Goal: Task Accomplishment & Management: Use online tool/utility

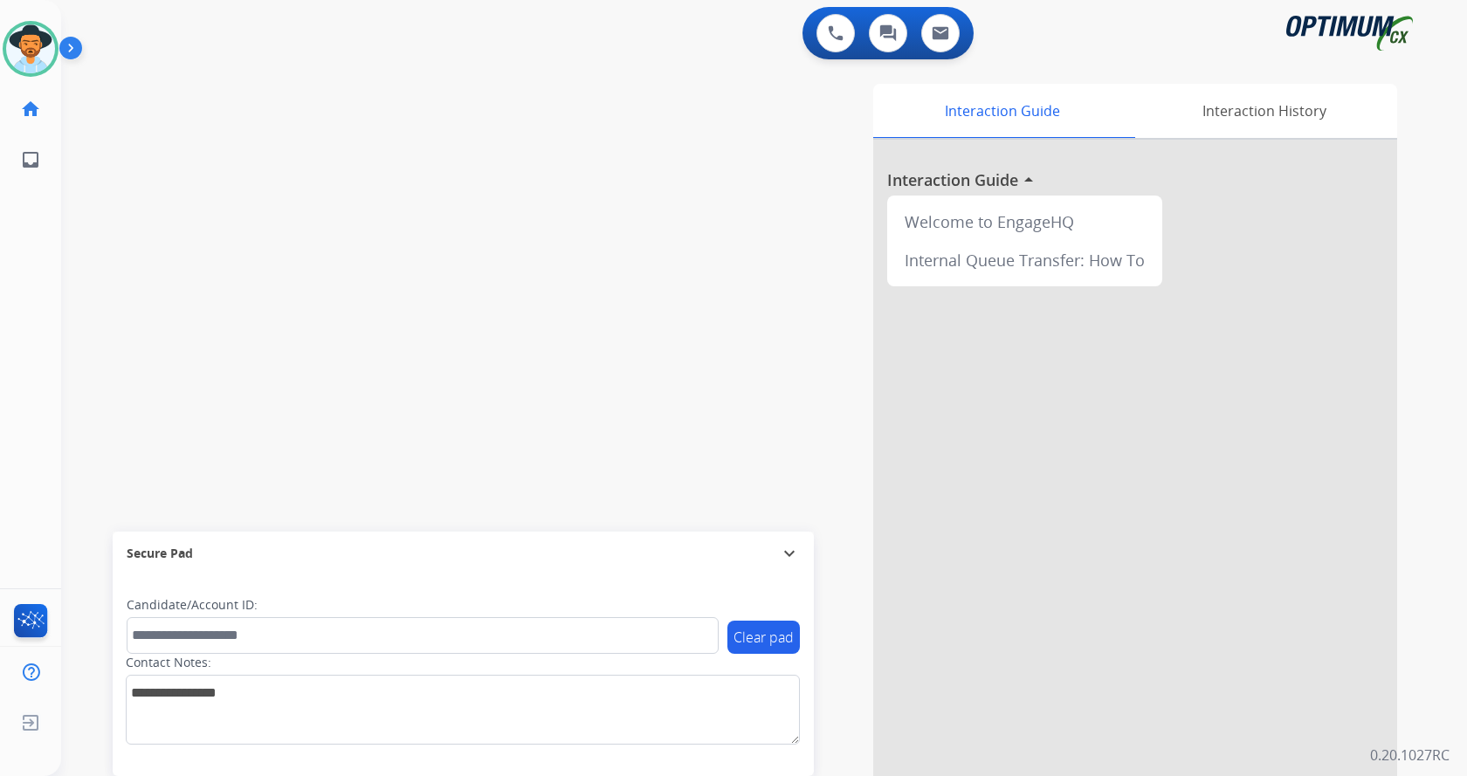
click at [67, 50] on img at bounding box center [74, 51] width 30 height 33
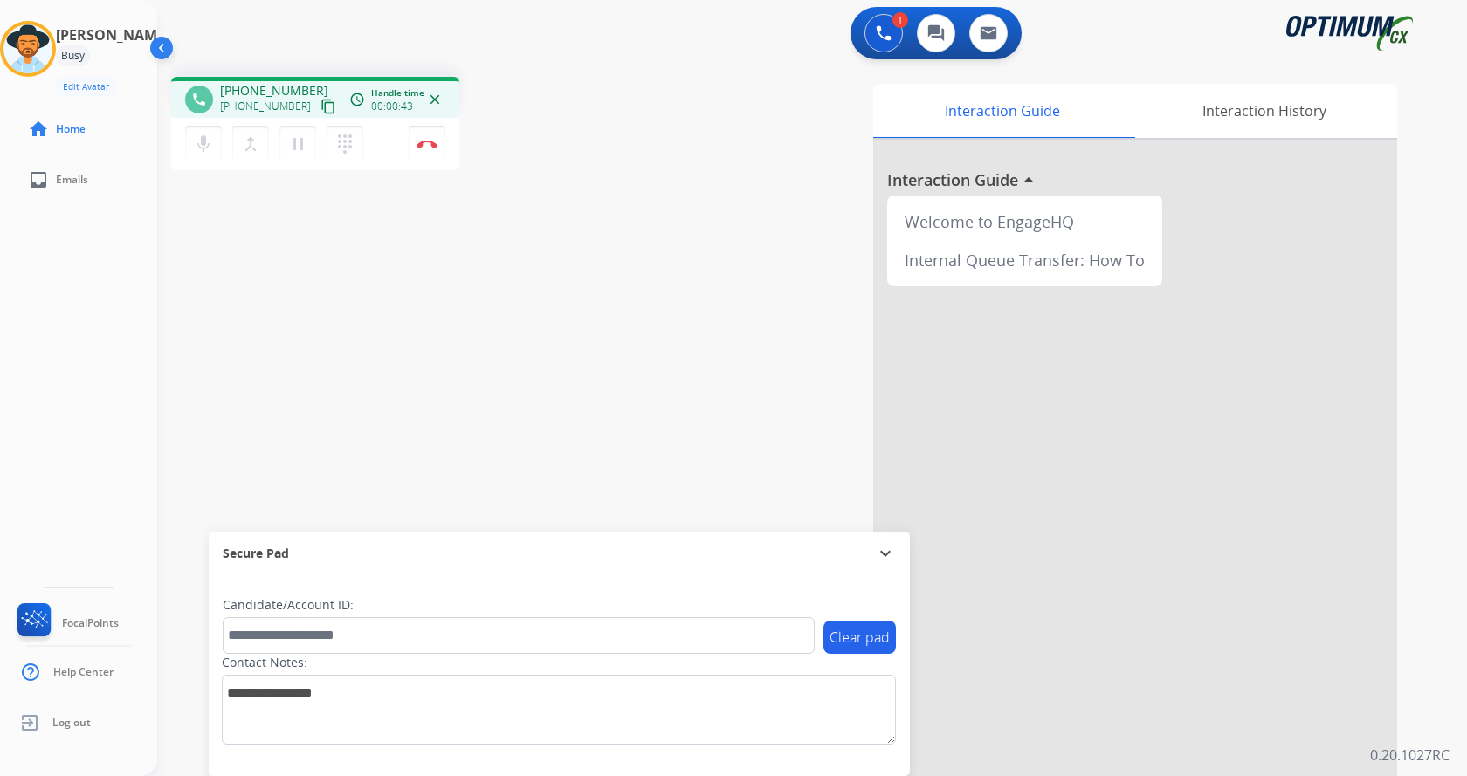
drag, startPoint x: 660, startPoint y: 362, endPoint x: 635, endPoint y: 354, distance: 26.5
click at [660, 361] on div "Interaction Guide Interaction History Interaction Guide arrow_drop_up Welcome t…" at bounding box center [1017, 437] width 761 height 707
click at [675, 308] on div "Interaction Guide Interaction History Interaction Guide arrow_drop_up Welcome t…" at bounding box center [1017, 437] width 761 height 707
click at [668, 310] on div "Interaction Guide Interaction History Interaction Guide arrow_drop_up Welcome t…" at bounding box center [1017, 437] width 761 height 707
click at [667, 370] on div "Interaction Guide Interaction History Interaction Guide arrow_drop_up Welcome t…" at bounding box center [1017, 437] width 761 height 707
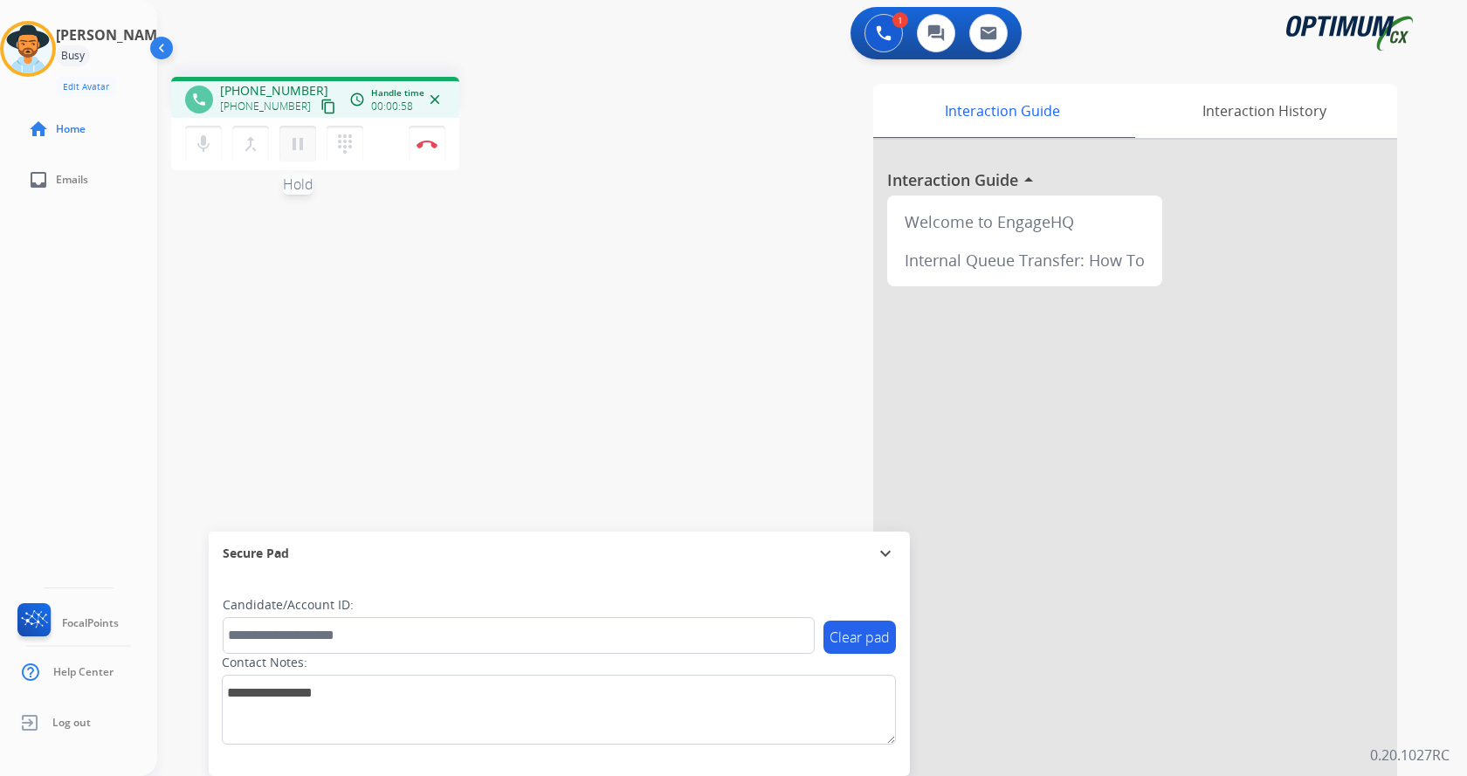
click at [306, 135] on mat-icon "pause" at bounding box center [297, 144] width 21 height 21
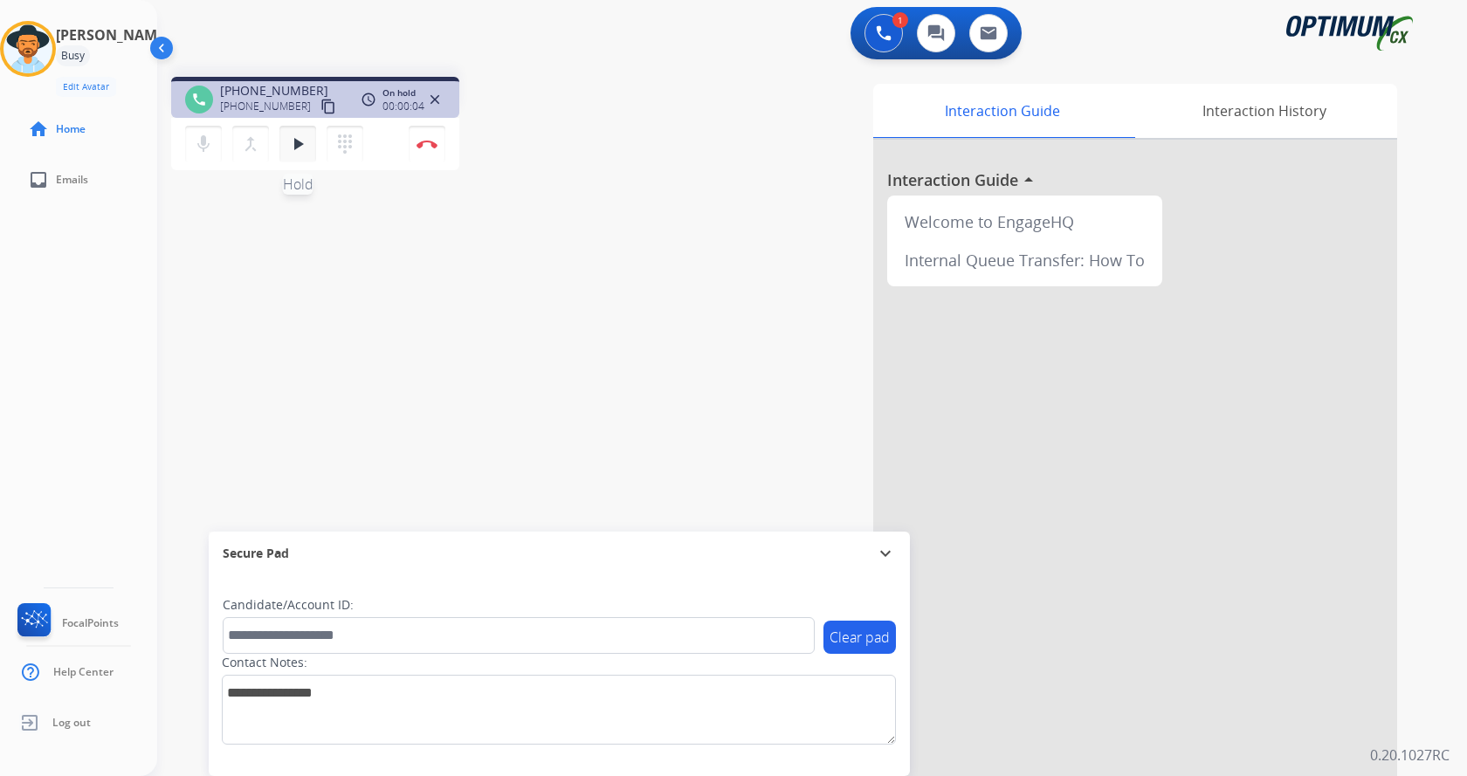
click at [300, 148] on mat-icon "play_arrow" at bounding box center [297, 144] width 21 height 21
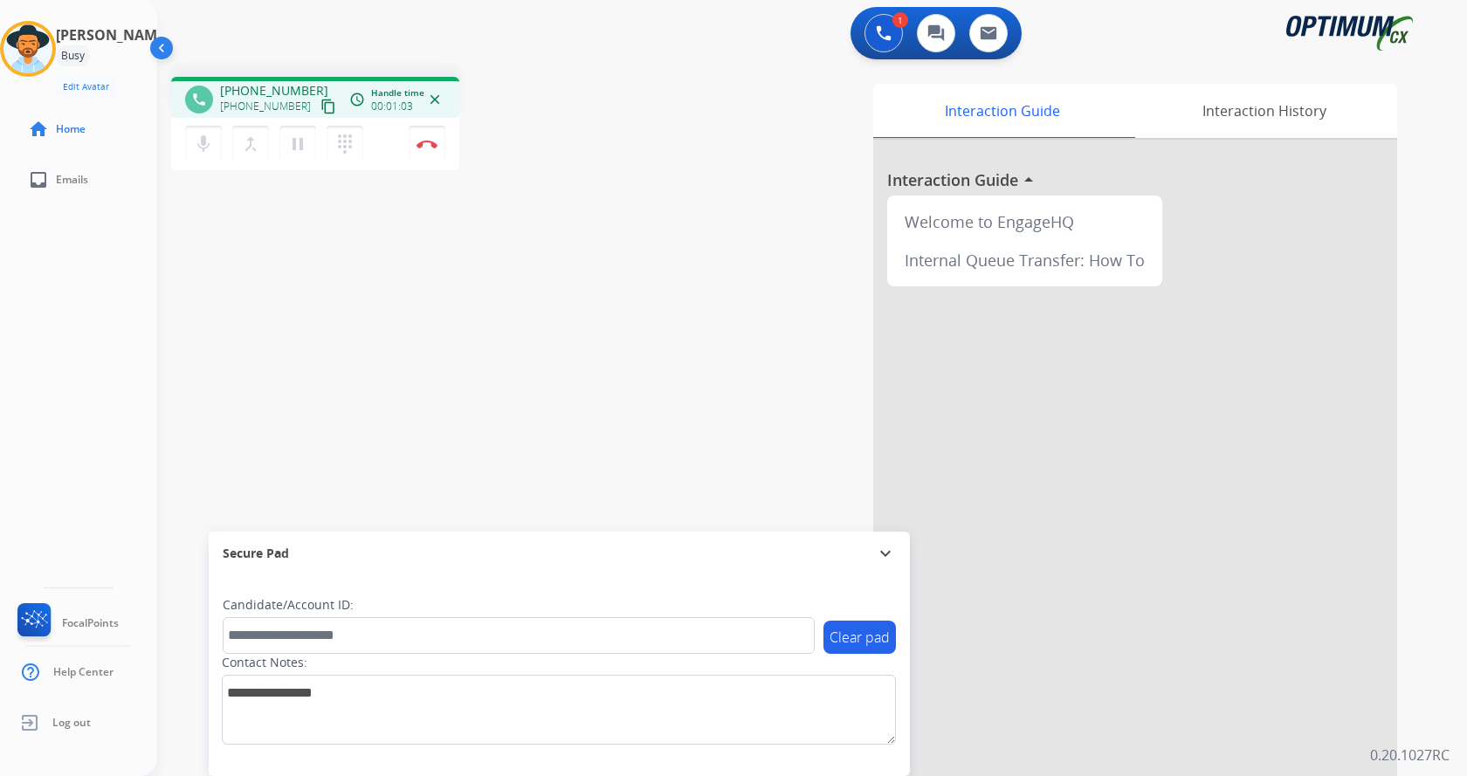
click at [692, 169] on div "Interaction Guide Interaction History Interaction Guide arrow_drop_up Welcome t…" at bounding box center [1017, 437] width 761 height 707
click at [697, 189] on div "Interaction Guide Interaction History Interaction Guide arrow_drop_up Welcome t…" at bounding box center [1017, 437] width 761 height 707
click at [730, 269] on div "Interaction Guide Interaction History Interaction Guide arrow_drop_up Welcome t…" at bounding box center [1017, 437] width 761 height 707
click at [547, 265] on div "phone [PHONE_NUMBER] [PHONE_NUMBER] content_copy access_time Call metrics Queue…" at bounding box center [791, 427] width 1268 height 728
drag, startPoint x: 547, startPoint y: 265, endPoint x: 414, endPoint y: 210, distance: 143.4
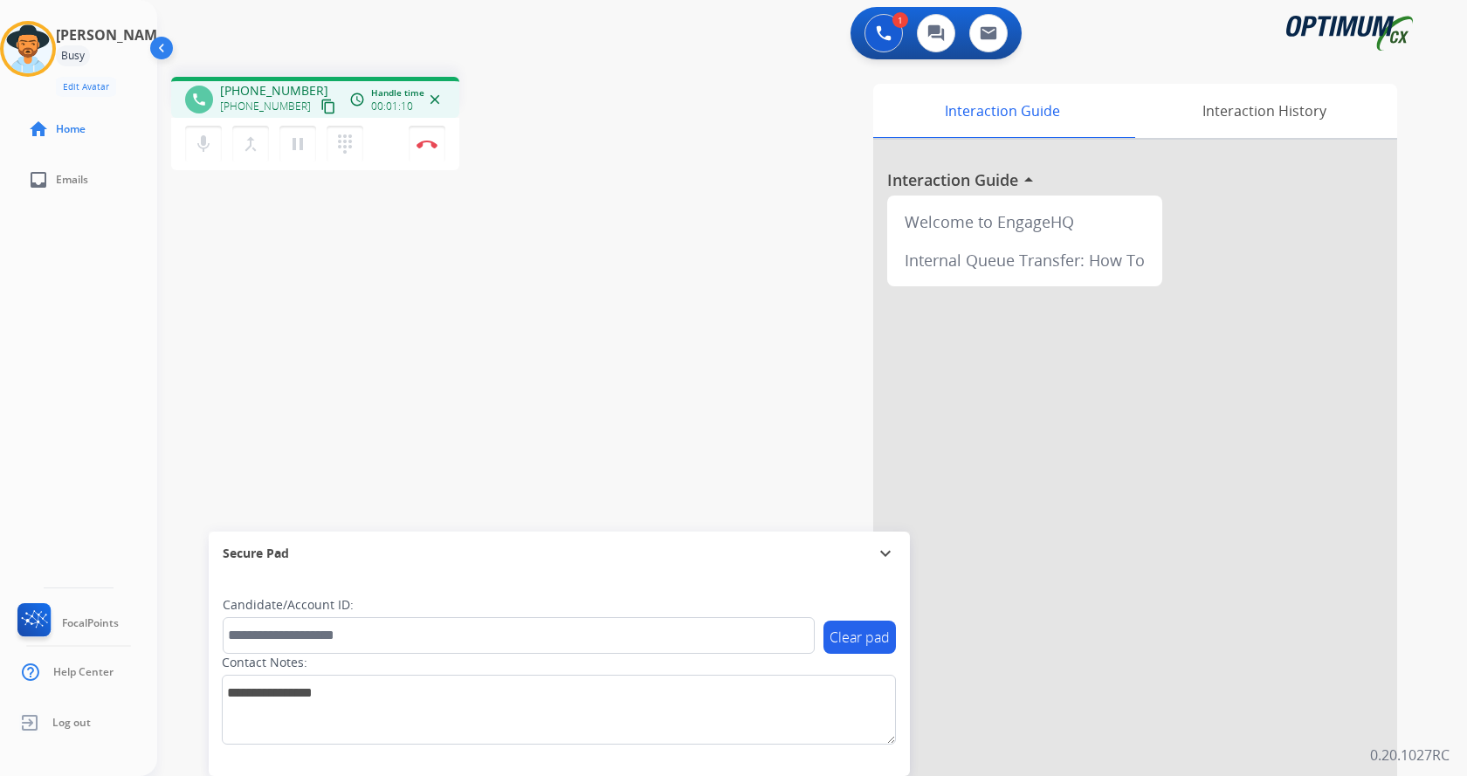
click at [542, 265] on div "phone [PHONE_NUMBER] [PHONE_NUMBER] content_copy access_time Call metrics Queue…" at bounding box center [791, 427] width 1268 height 728
drag, startPoint x: 236, startPoint y: 90, endPoint x: 305, endPoint y: 88, distance: 69.0
click at [305, 88] on div "[PHONE_NUMBER] [PHONE_NUMBER] content_copy" at bounding box center [279, 99] width 119 height 35
copy span "2186863663"
click at [561, 244] on div "phone [PHONE_NUMBER] [PHONE_NUMBER] content_copy access_time Call metrics Queue…" at bounding box center [791, 427] width 1268 height 728
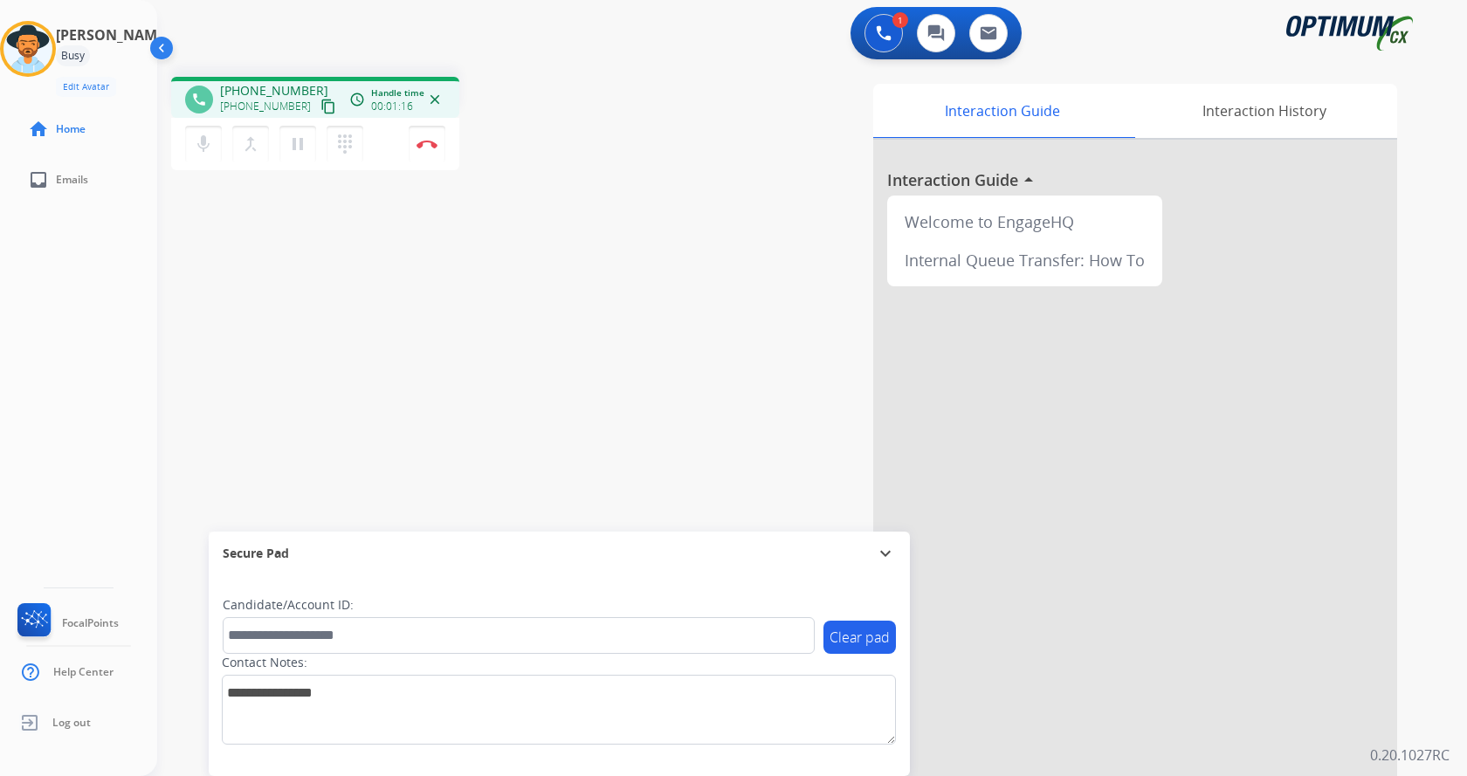
click at [521, 426] on div "phone [PHONE_NUMBER] [PHONE_NUMBER] content_copy access_time Call metrics Queue…" at bounding box center [791, 427] width 1268 height 728
click at [430, 149] on button "Disconnect" at bounding box center [427, 144] width 37 height 37
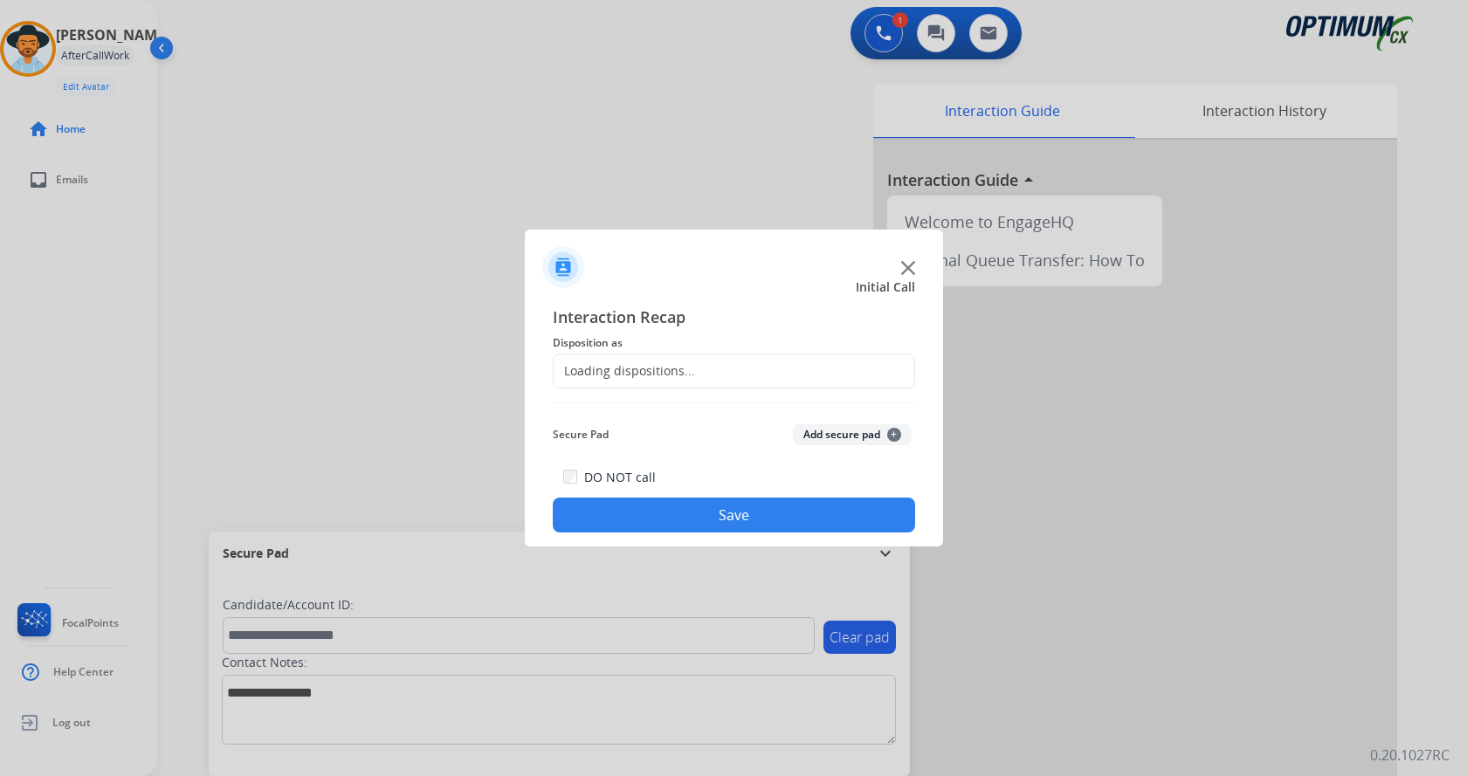
click at [825, 435] on button "Add secure pad +" at bounding box center [852, 434] width 119 height 21
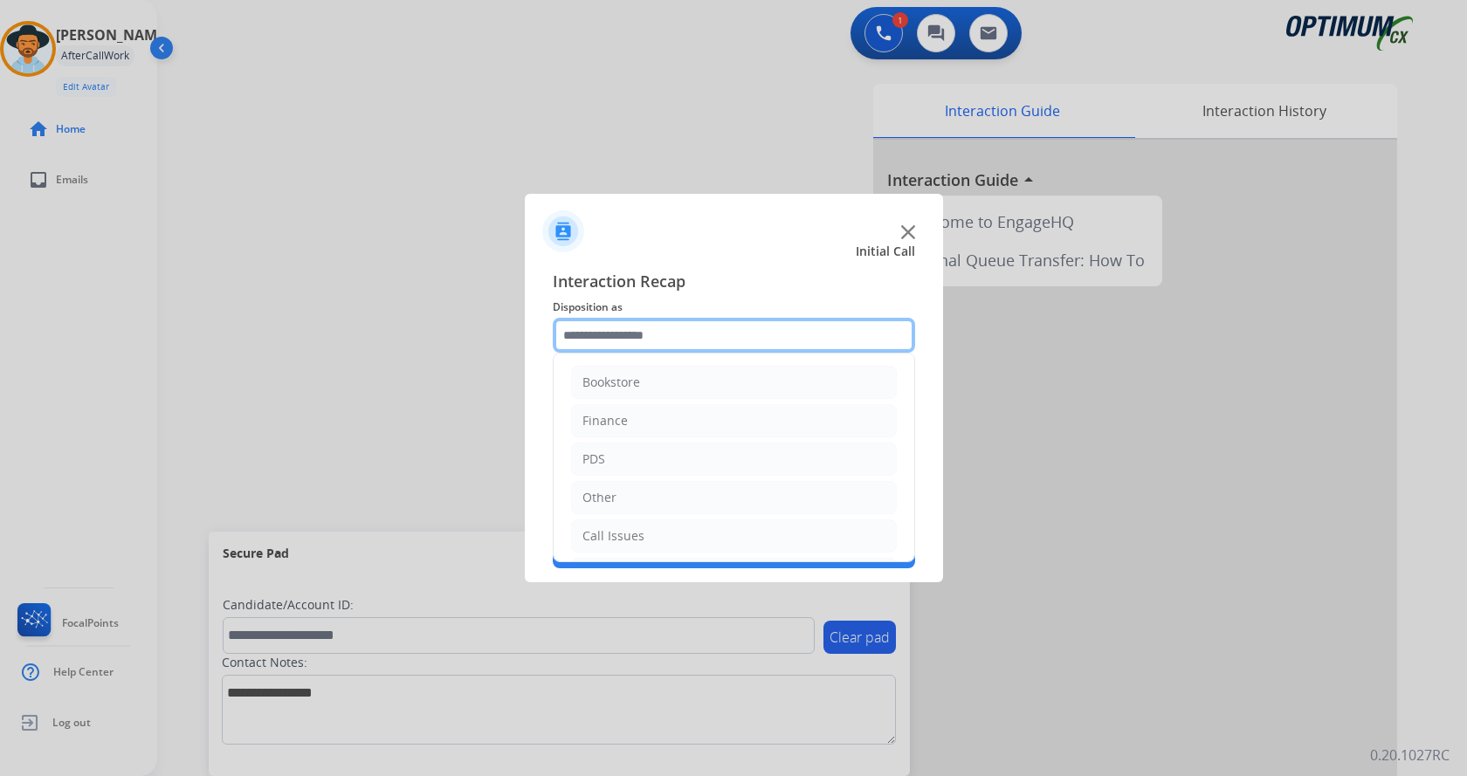
click at [692, 335] on input "text" at bounding box center [734, 335] width 362 height 35
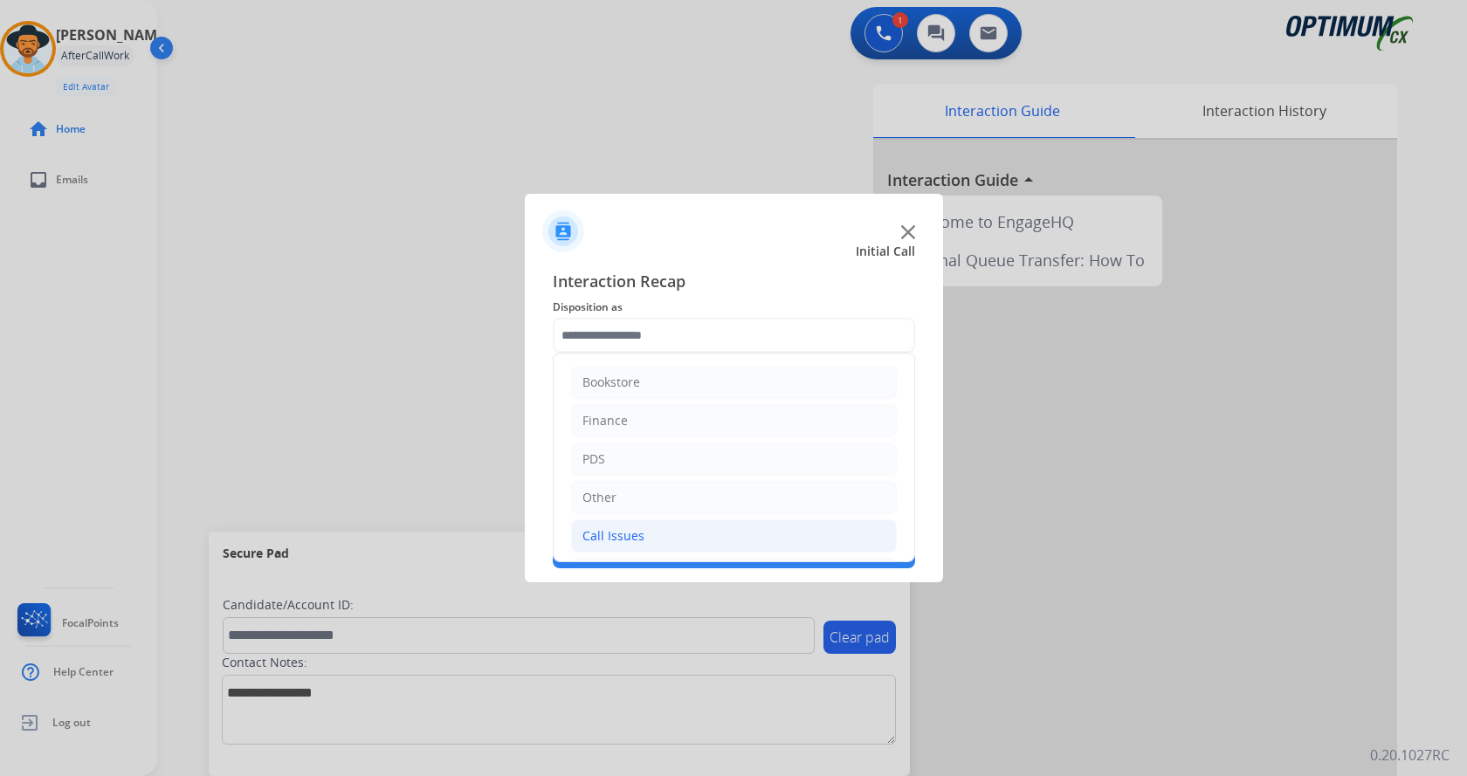
click at [679, 539] on li "Call Issues" at bounding box center [734, 536] width 326 height 33
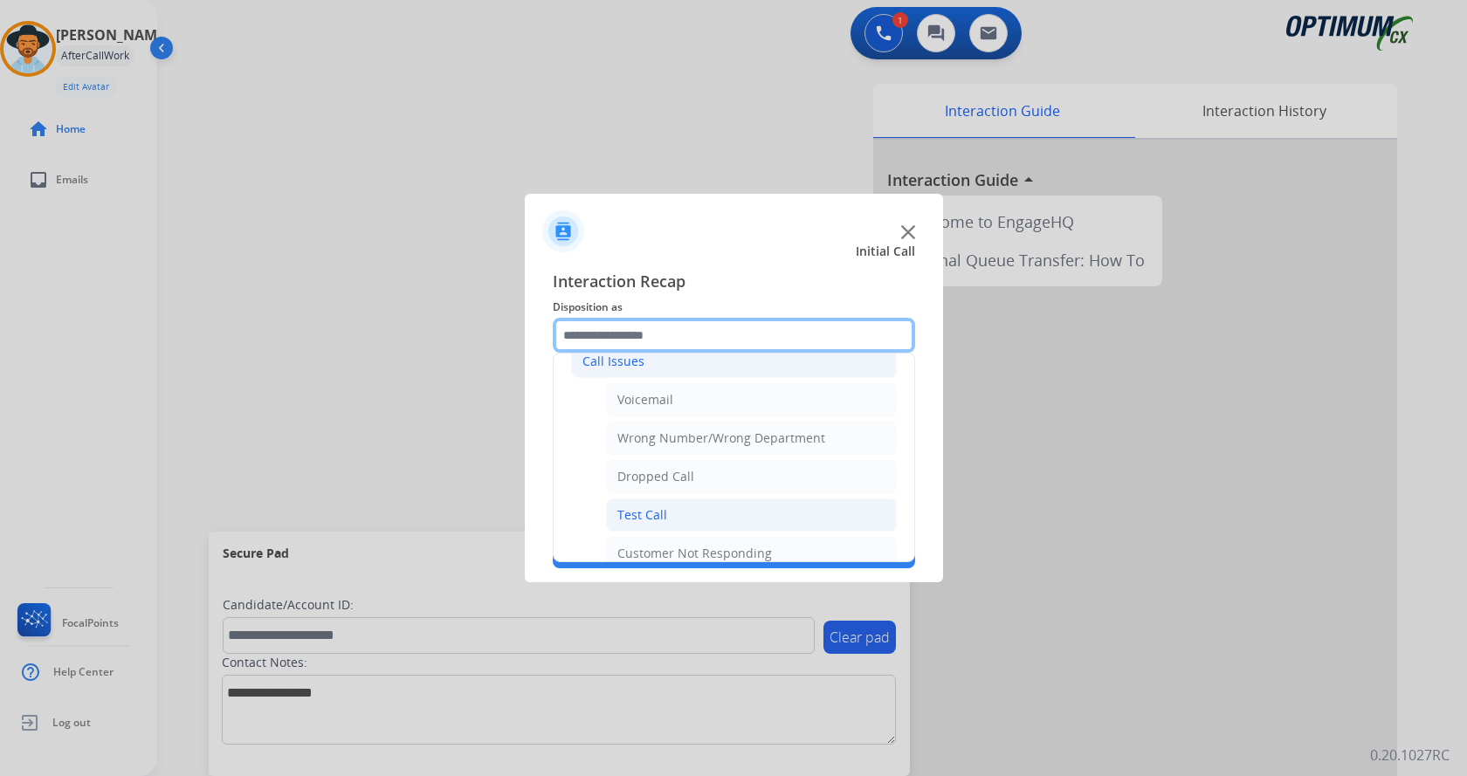
scroll to position [262, 0]
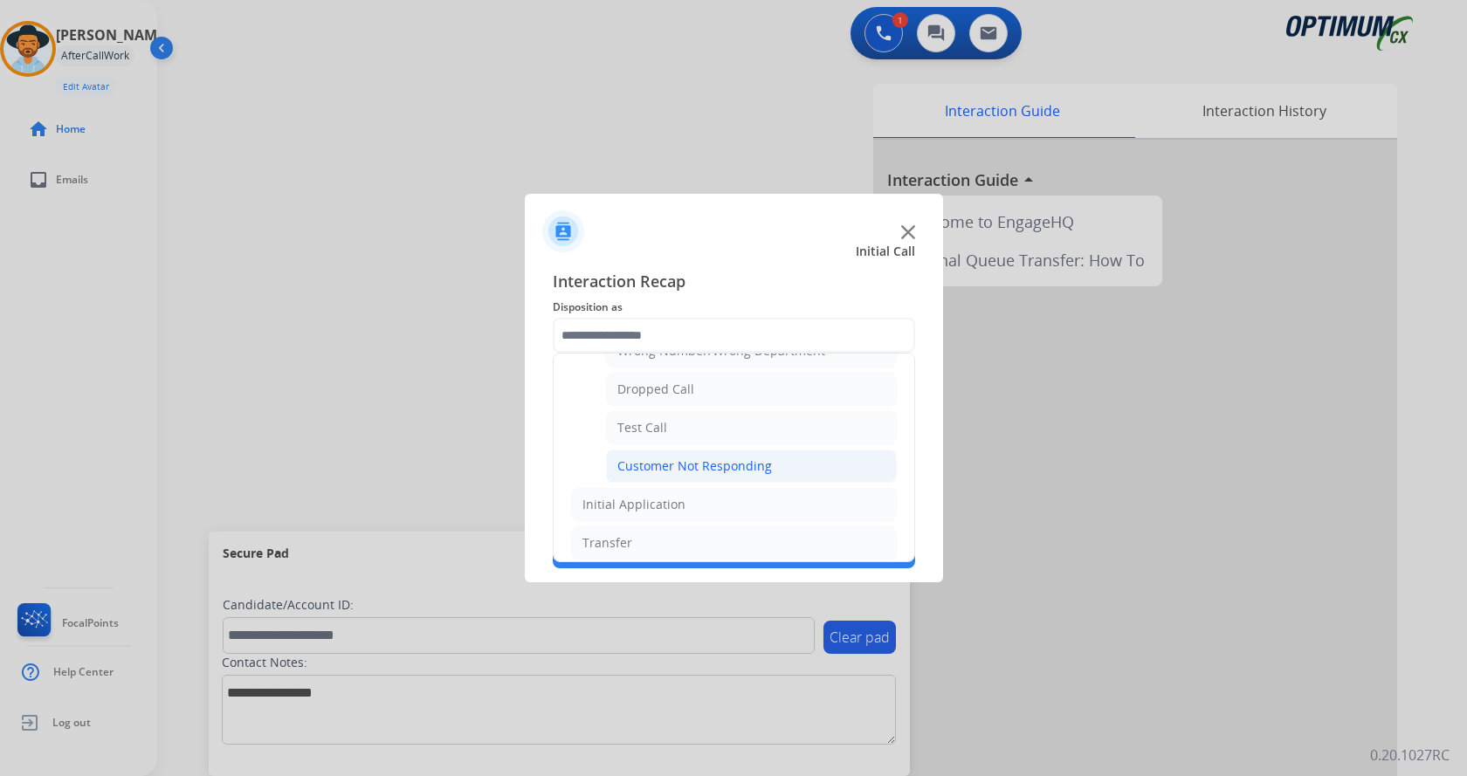
click at [694, 463] on div "Customer Not Responding" at bounding box center [694, 466] width 155 height 17
type input "**********"
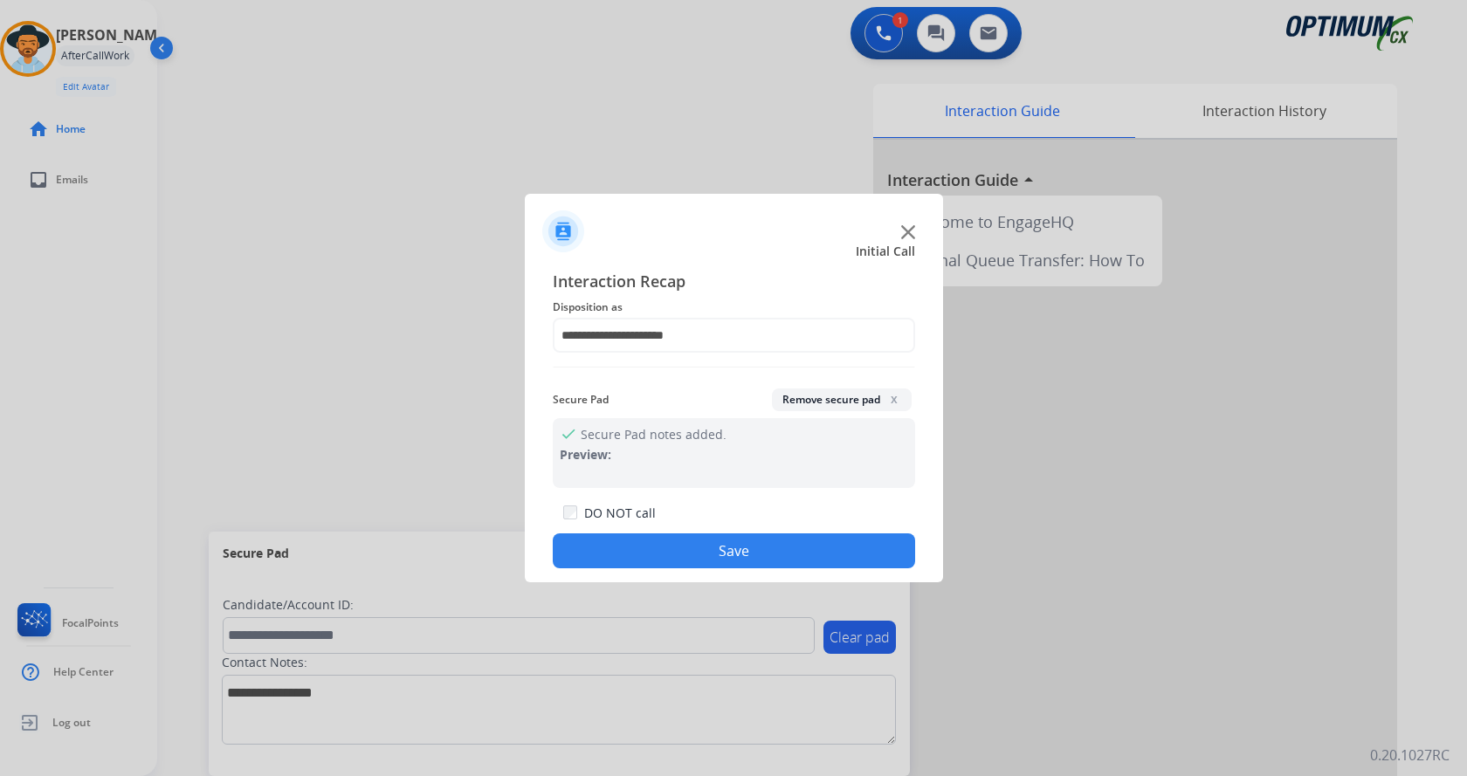
click at [706, 564] on button "Save" at bounding box center [734, 551] width 362 height 35
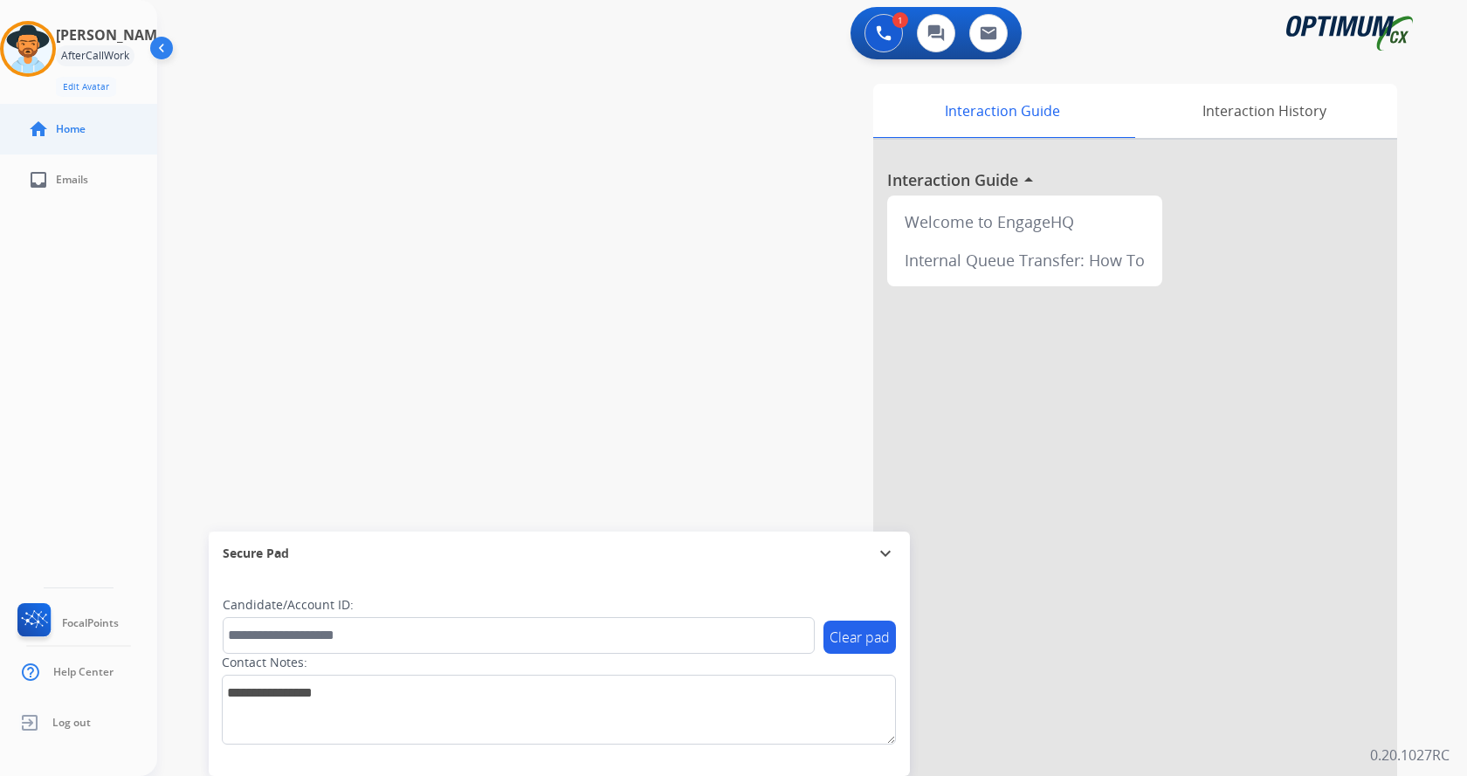
drag, startPoint x: 419, startPoint y: 307, endPoint x: 85, endPoint y: 113, distance: 386.6
click at [389, 286] on div "swap_horiz Break voice bridge close_fullscreen Connect 3-Way Call merge_type Se…" at bounding box center [791, 427] width 1268 height 728
click at [13, 53] on img at bounding box center [27, 48] width 49 height 49
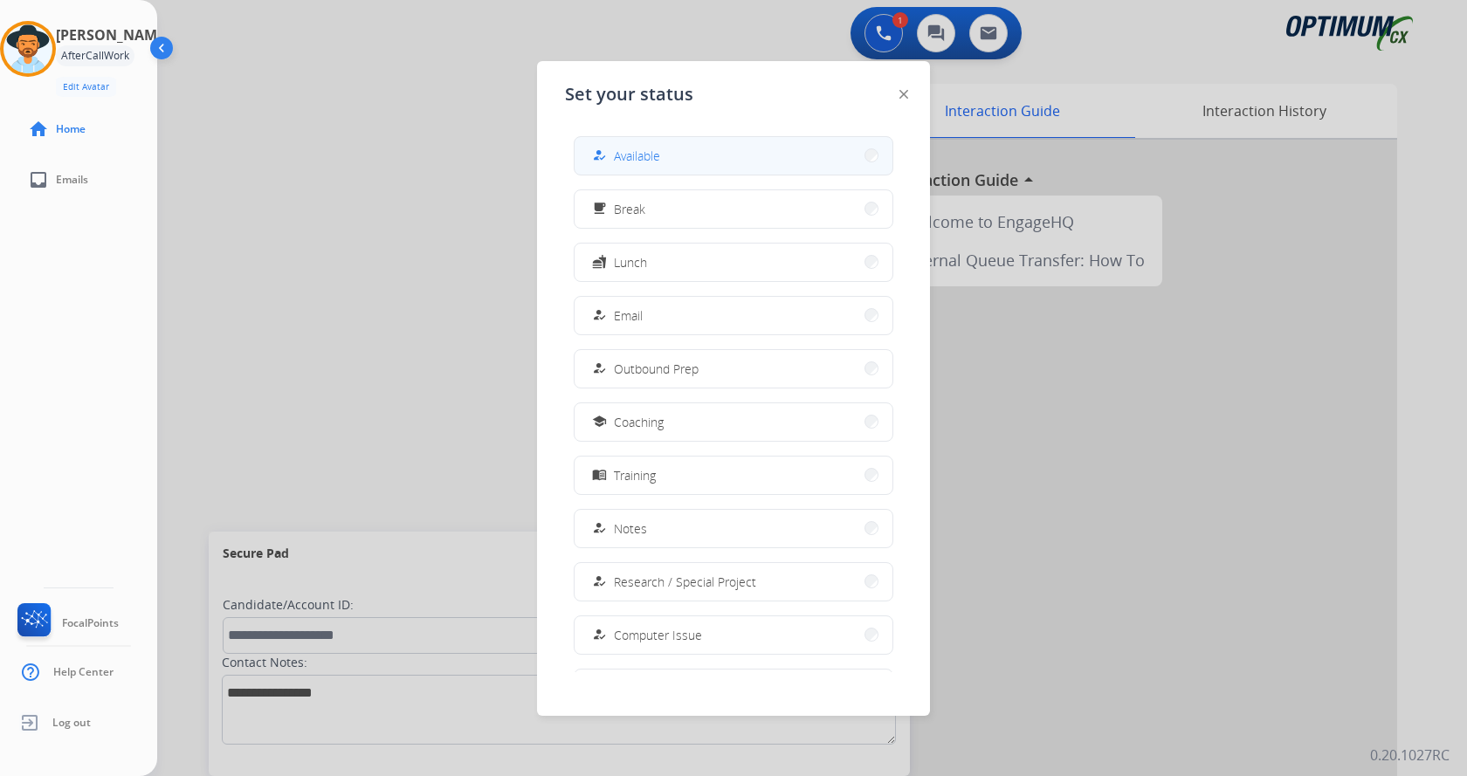
click at [589, 154] on div "how_to_reg Available free_breakfast Break fastfood Lunch how_to_reg Email how_t…" at bounding box center [733, 397] width 337 height 550
click at [650, 154] on span "Available" at bounding box center [637, 156] width 46 height 18
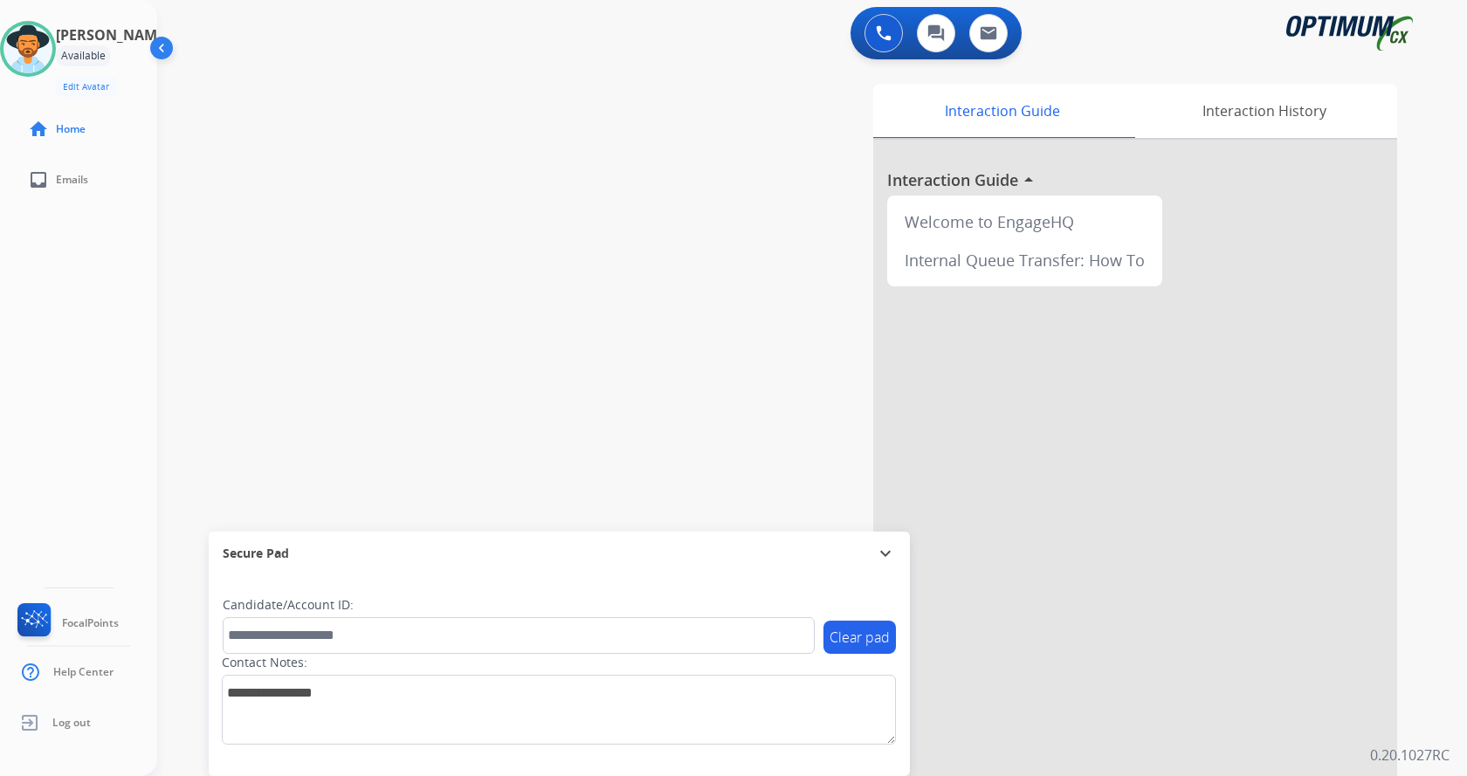
drag, startPoint x: 871, startPoint y: 40, endPoint x: 830, endPoint y: 55, distance: 42.8
click at [873, 39] on button at bounding box center [884, 33] width 38 height 38
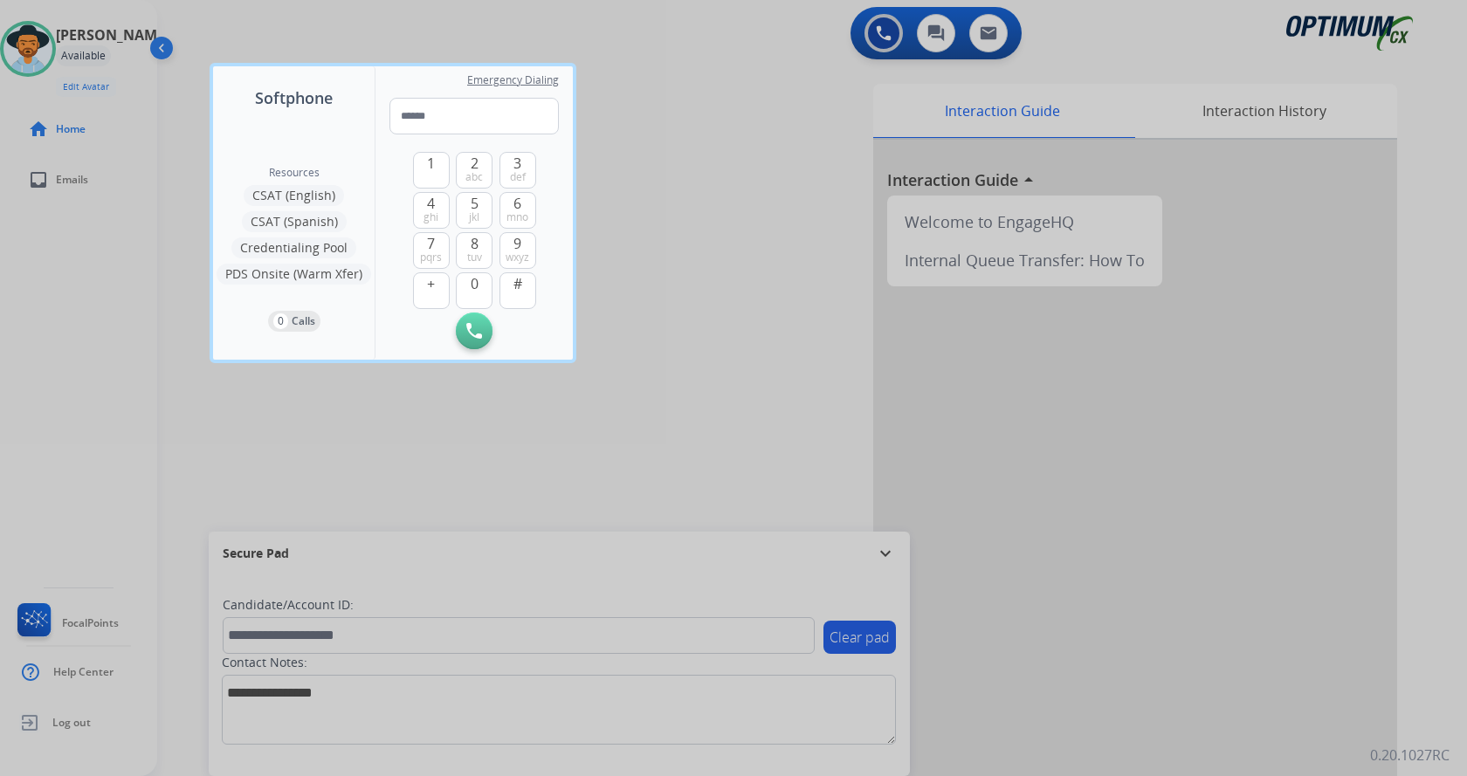
type input "**********"
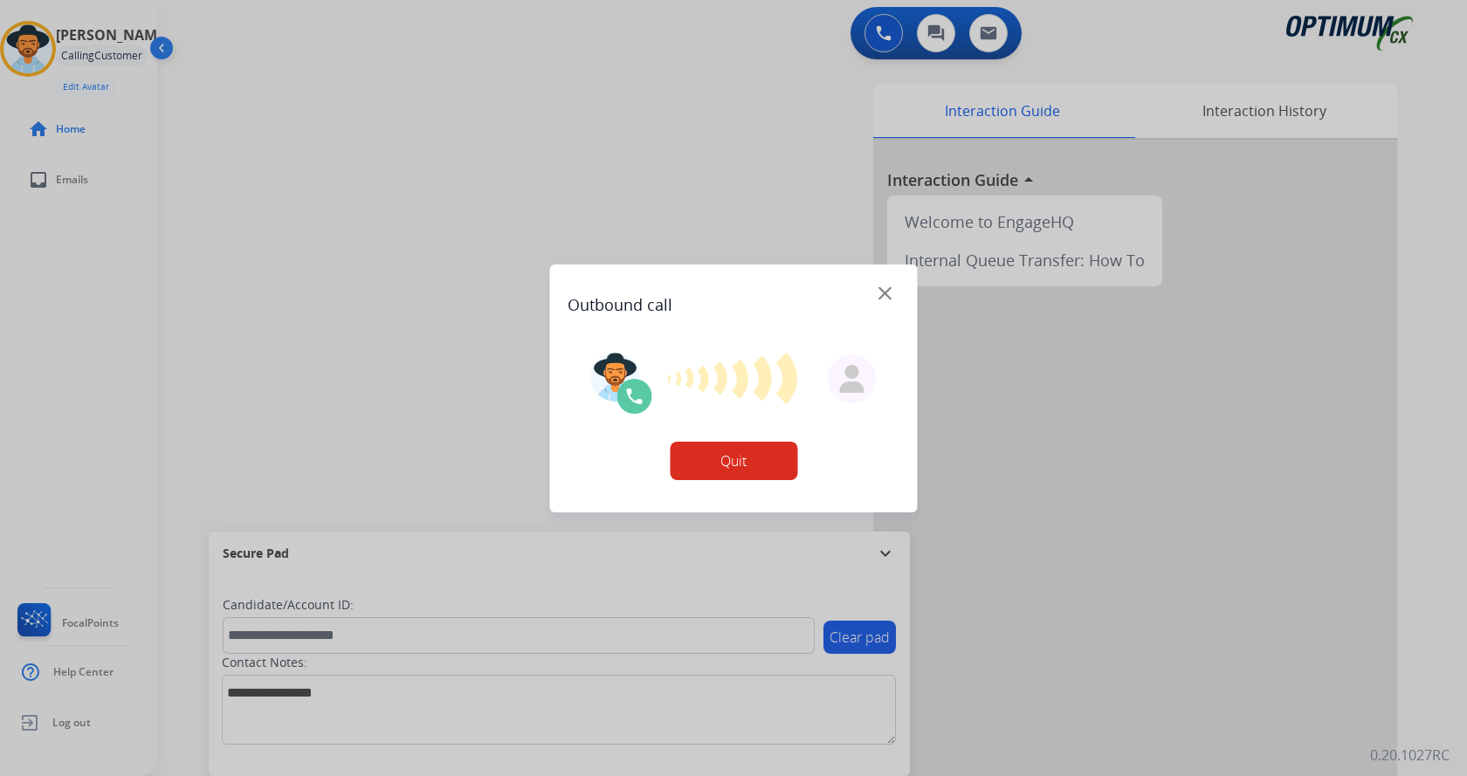
click at [389, 65] on div at bounding box center [733, 388] width 1467 height 776
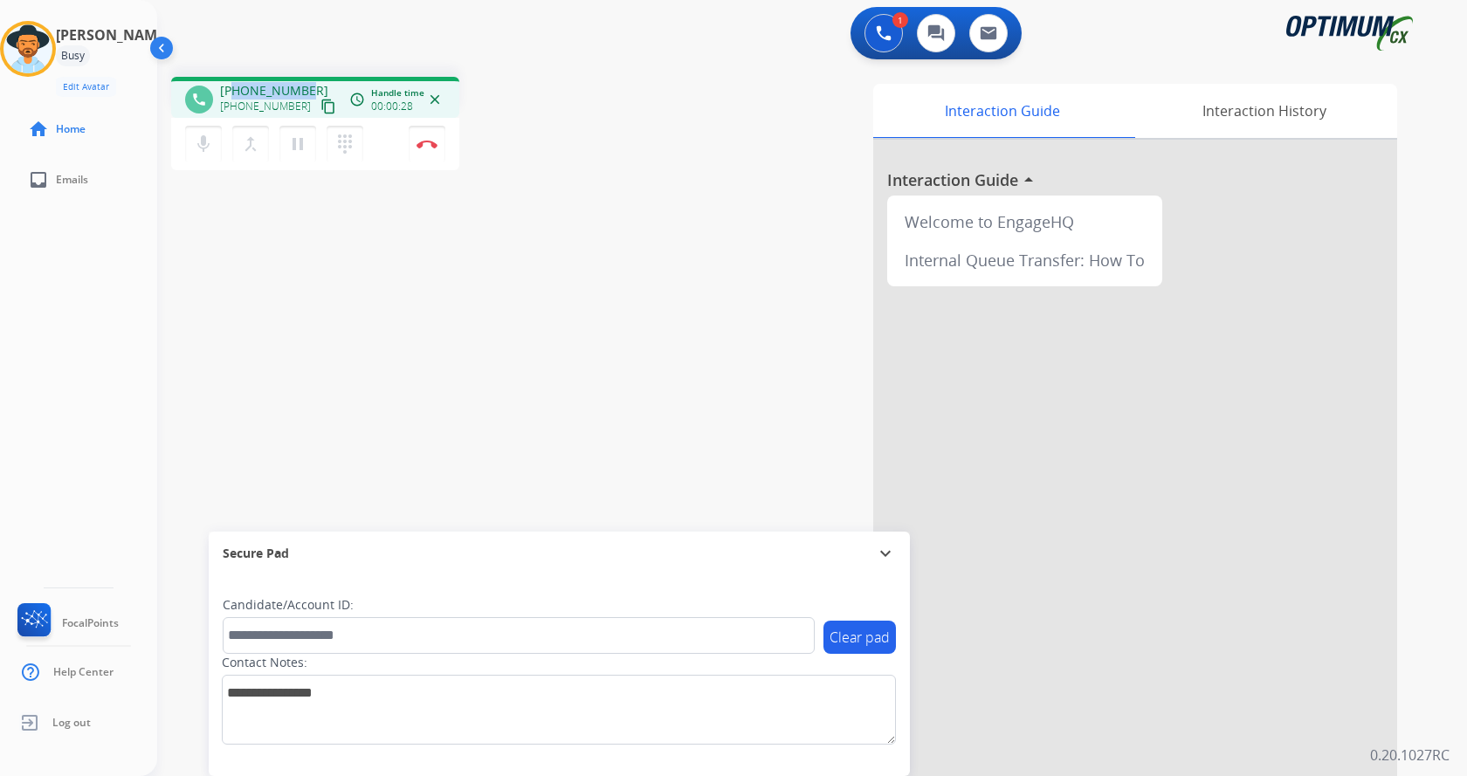
drag, startPoint x: 237, startPoint y: 88, endPoint x: 304, endPoint y: 85, distance: 67.3
click at [304, 85] on span "[PHONE_NUMBER]" at bounding box center [274, 90] width 108 height 17
copy span "2186863663"
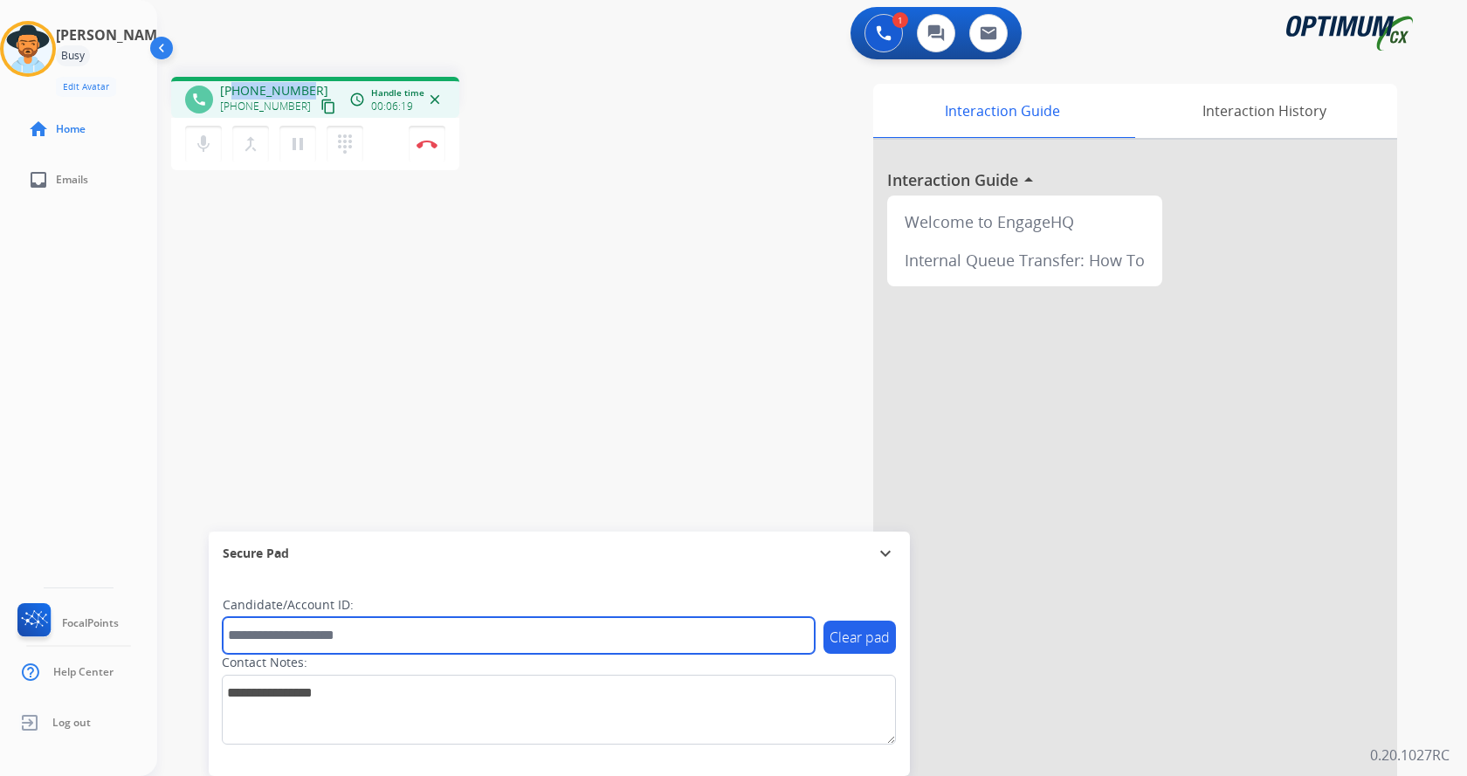
click at [382, 626] on input "text" at bounding box center [519, 635] width 592 height 37
paste input "*********"
type input "*********"
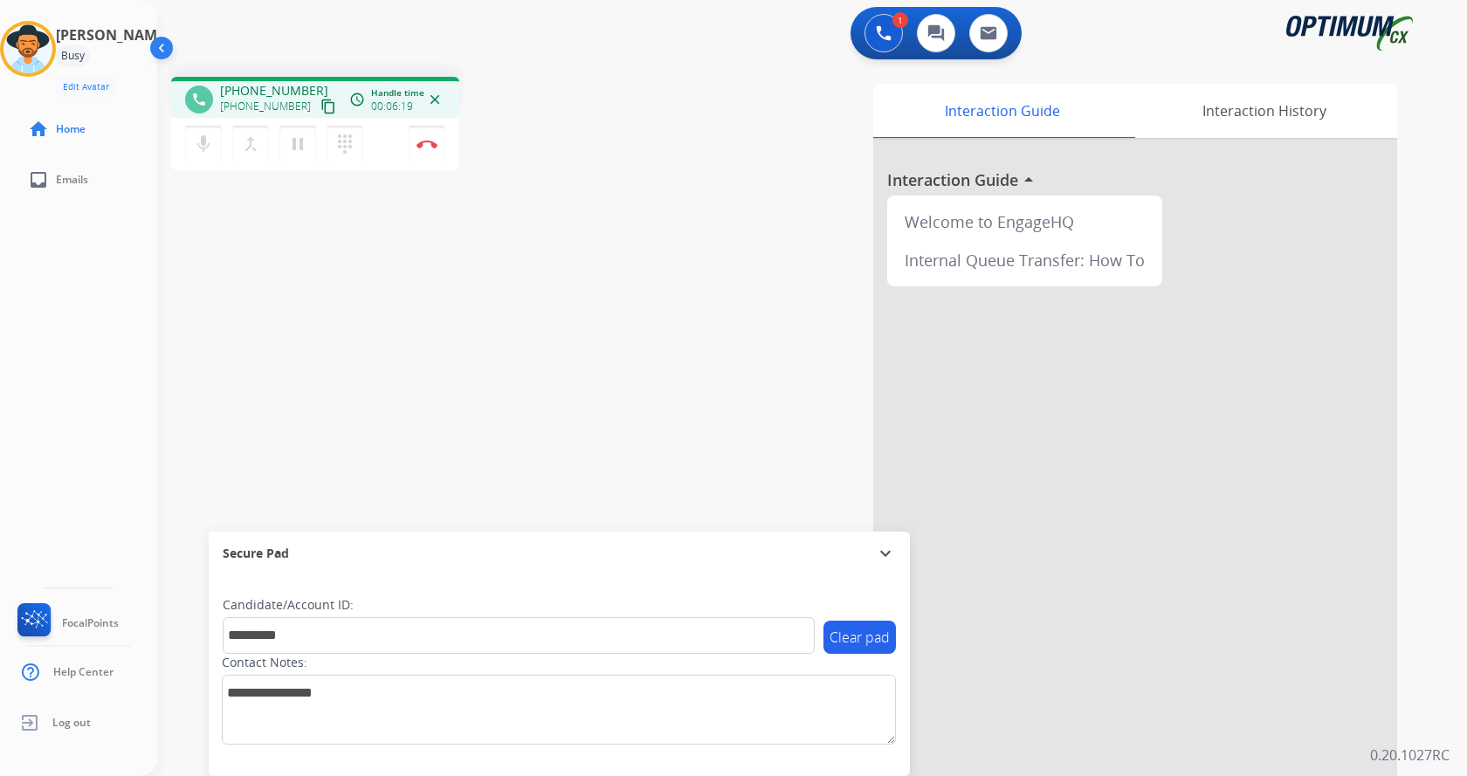
click at [532, 302] on div "phone [PHONE_NUMBER] [PHONE_NUMBER] content_copy access_time Call metrics Queue…" at bounding box center [791, 427] width 1268 height 728
click at [549, 371] on div "phone [PHONE_NUMBER] [PHONE_NUMBER] content_copy access_time Call metrics Queue…" at bounding box center [791, 427] width 1268 height 728
click at [419, 140] on img at bounding box center [427, 144] width 21 height 9
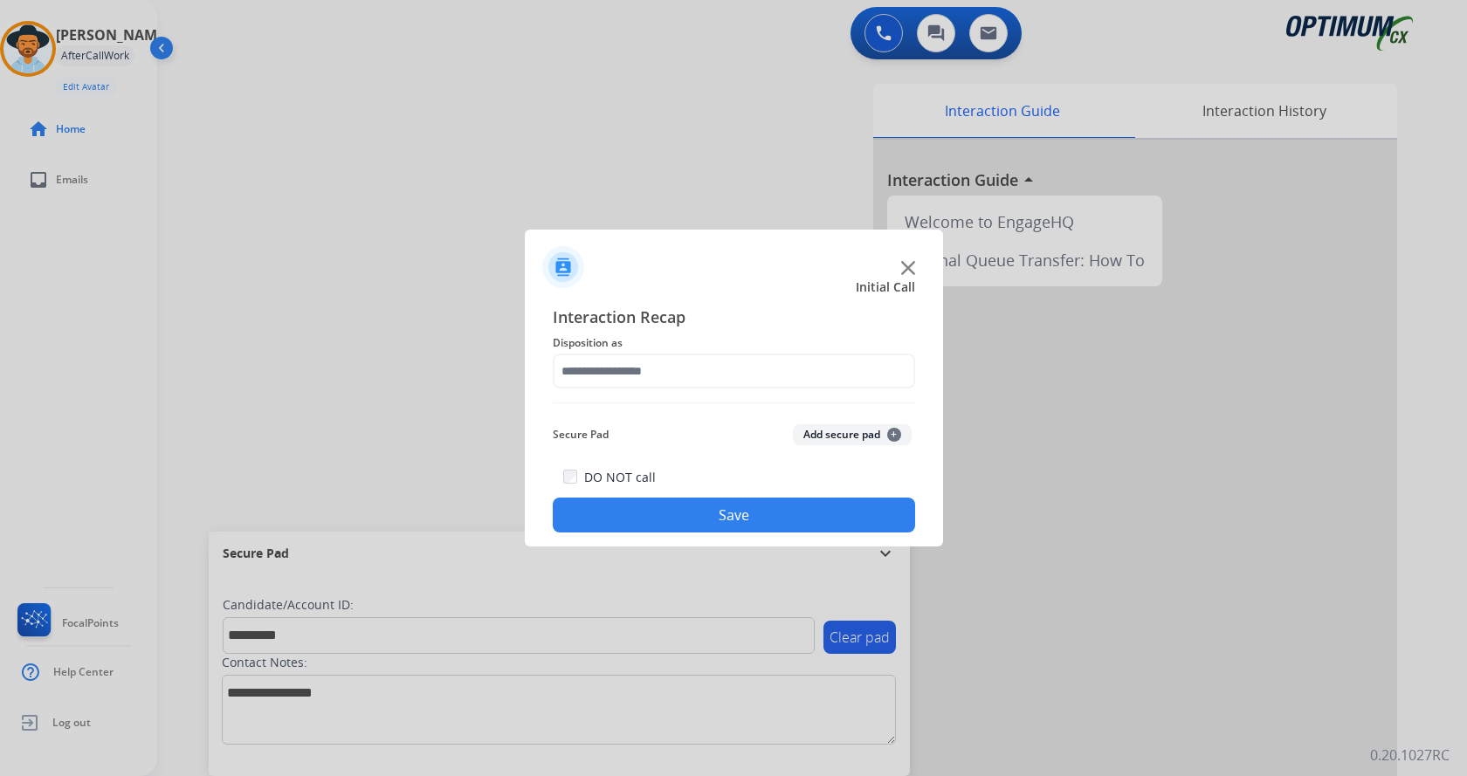
click at [865, 444] on button "Add secure pad +" at bounding box center [852, 434] width 119 height 21
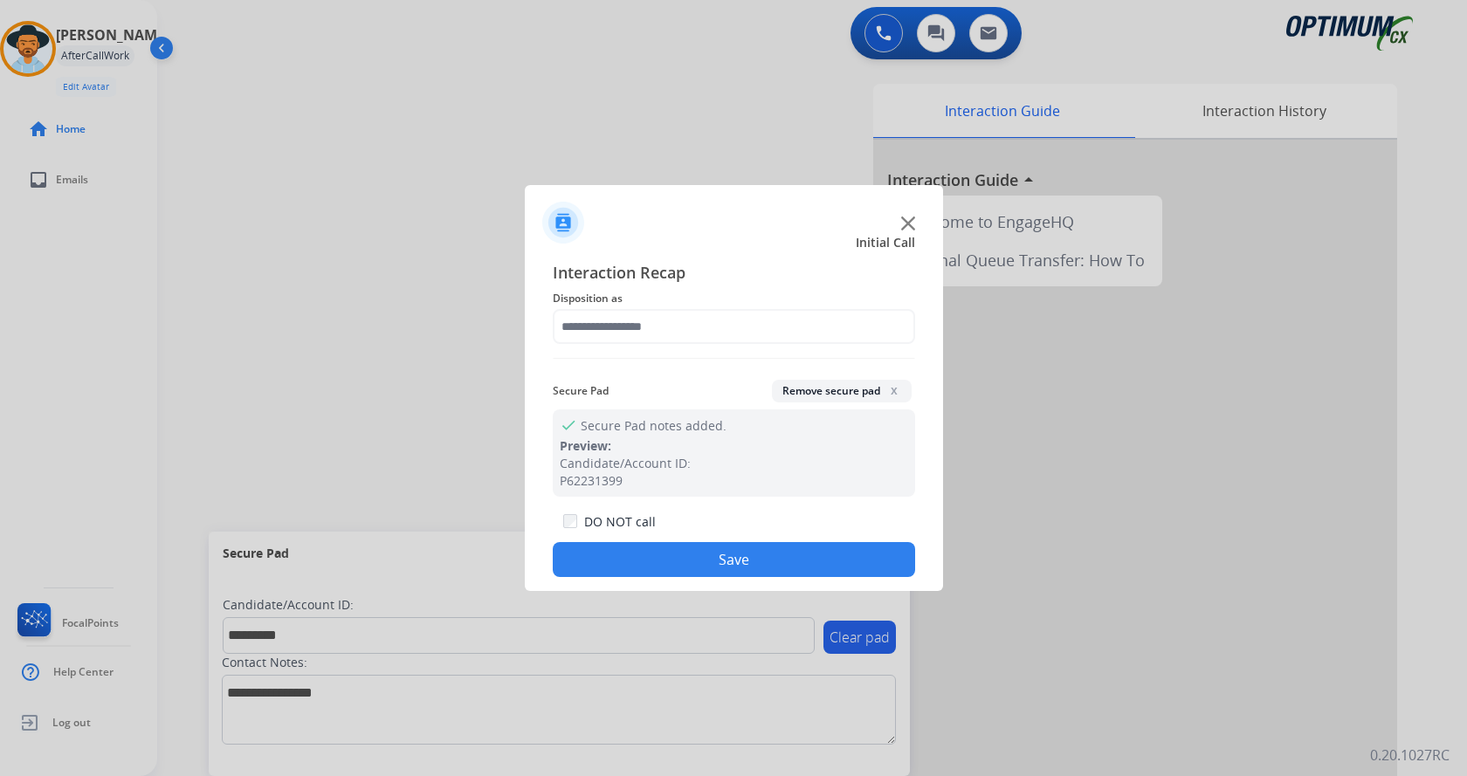
click at [632, 293] on span "Disposition as" at bounding box center [734, 298] width 362 height 21
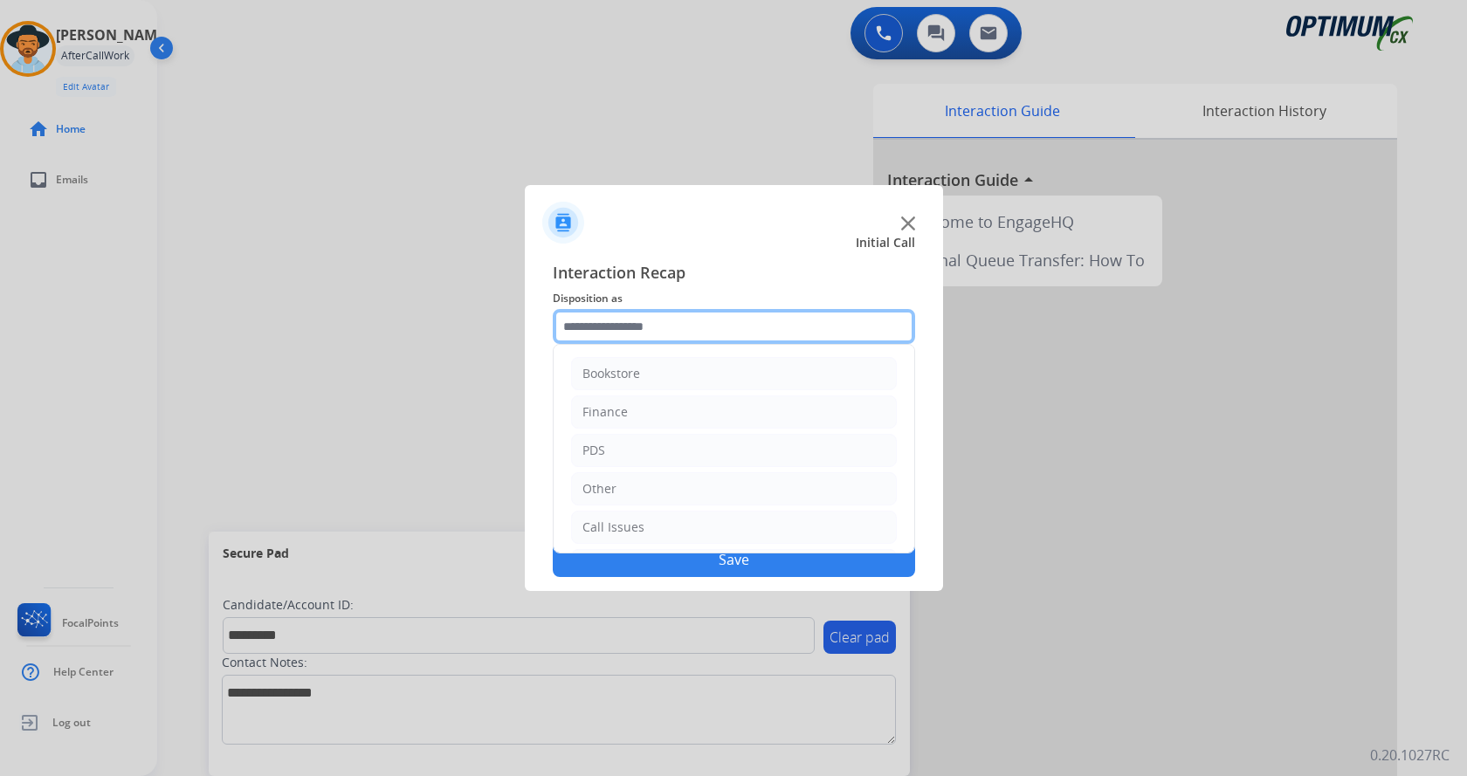
click at [656, 322] on input "text" at bounding box center [734, 326] width 362 height 35
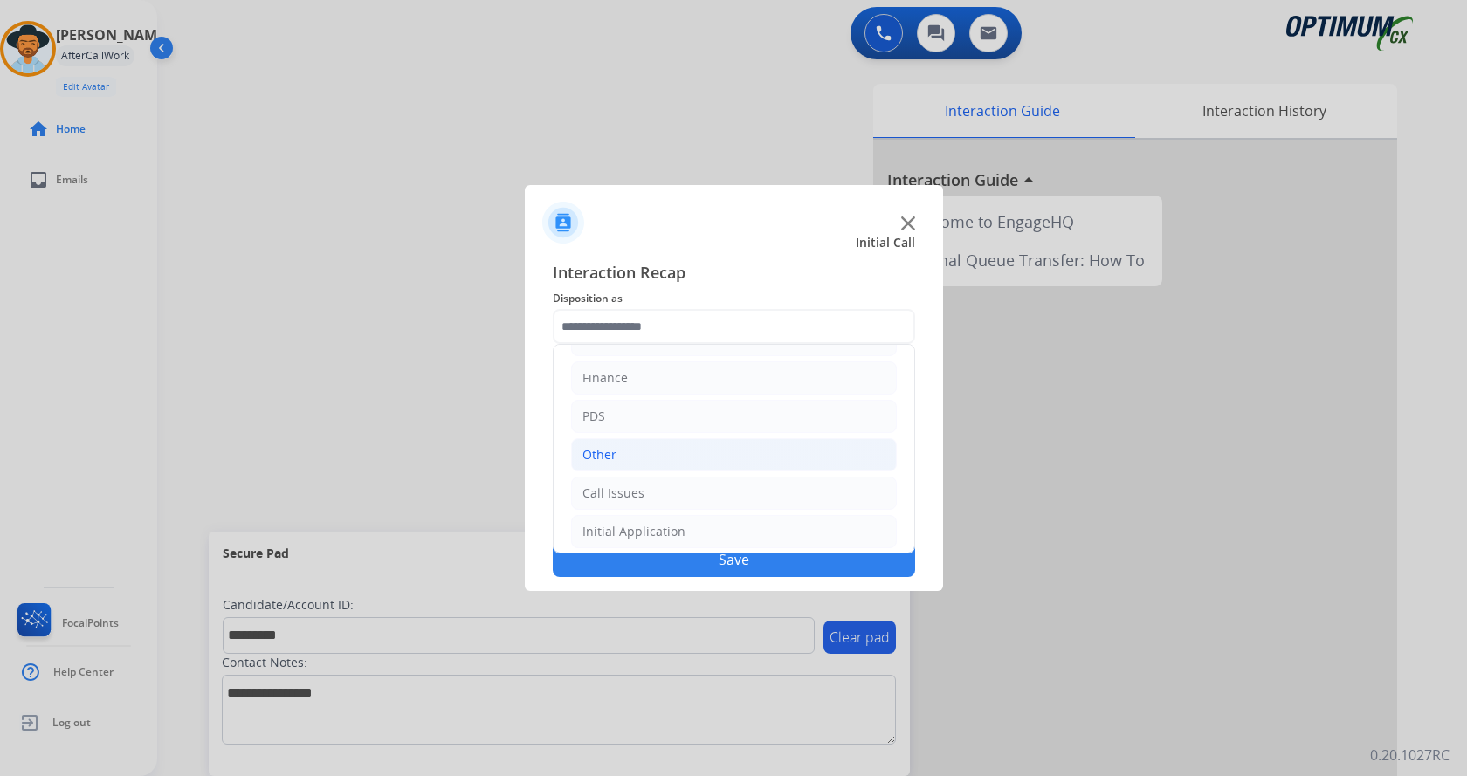
scroll to position [64, 0]
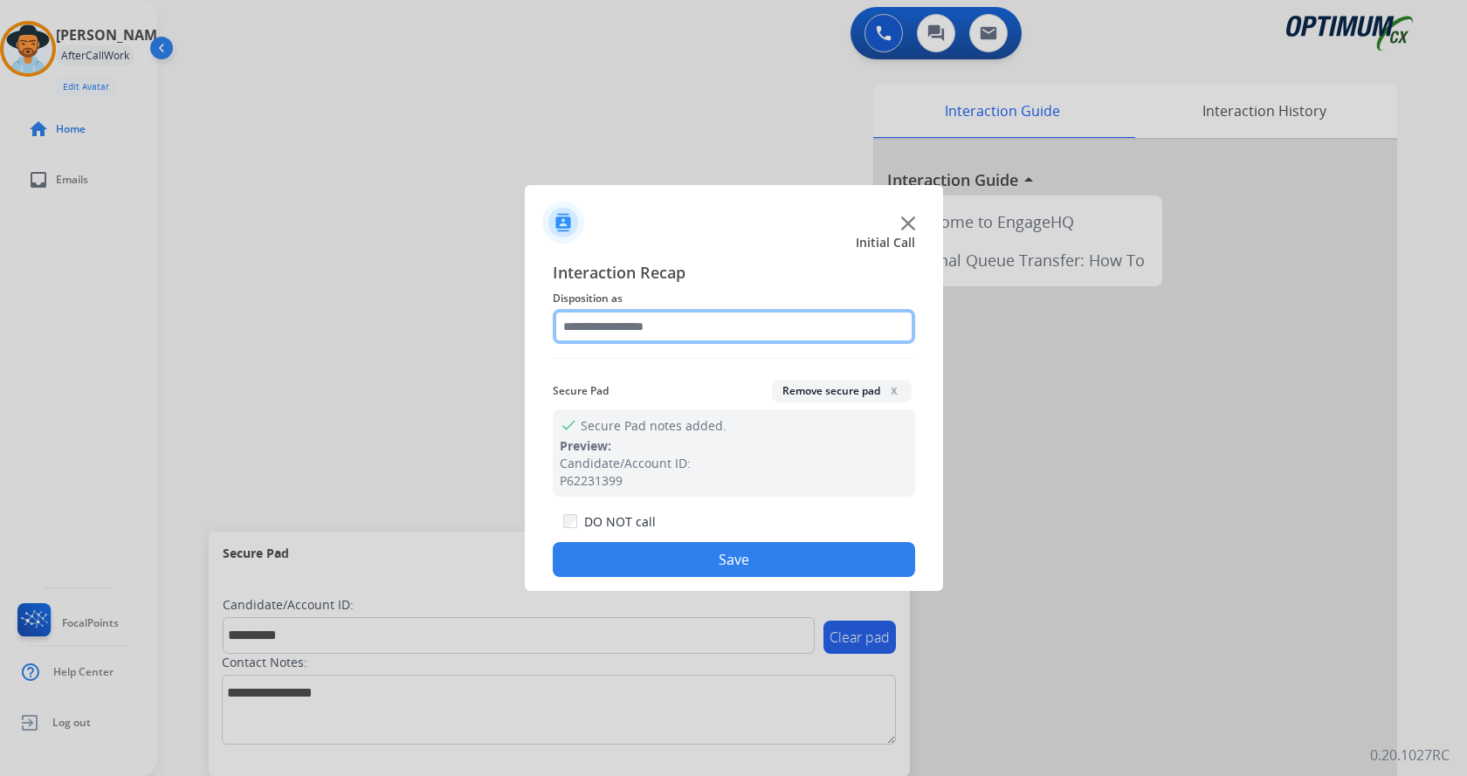
click at [626, 328] on input "text" at bounding box center [734, 326] width 362 height 35
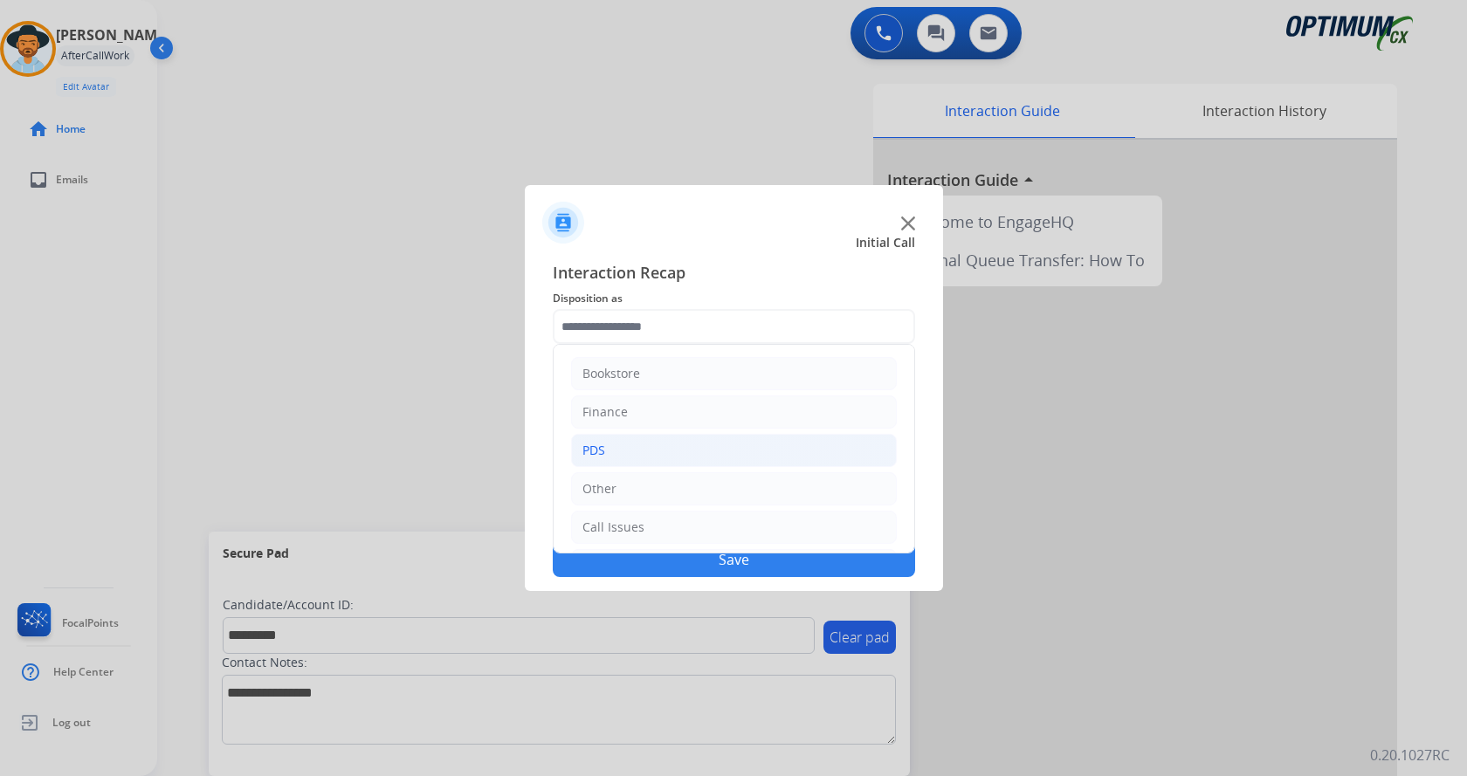
click at [645, 444] on li "PDS" at bounding box center [734, 450] width 326 height 33
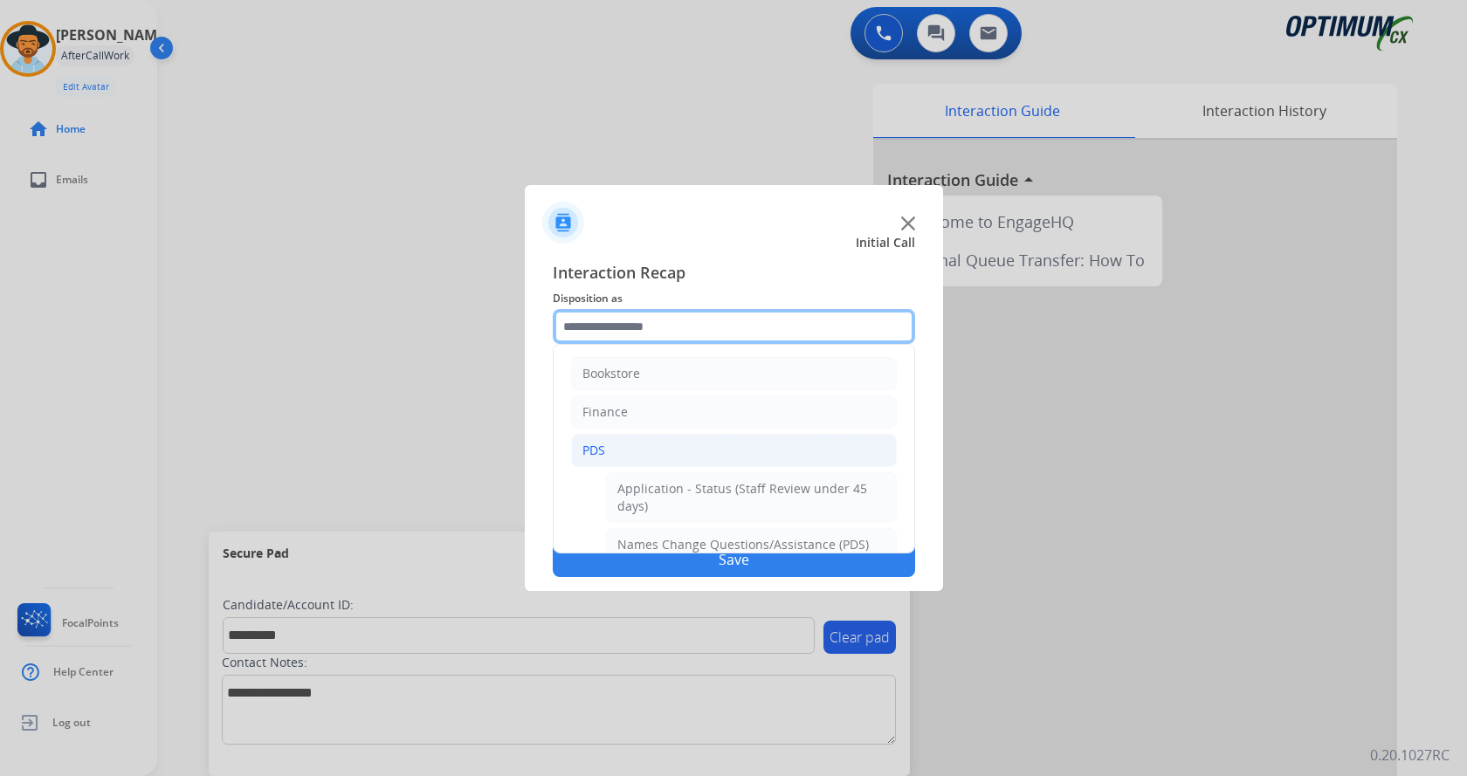
scroll to position [437, 0]
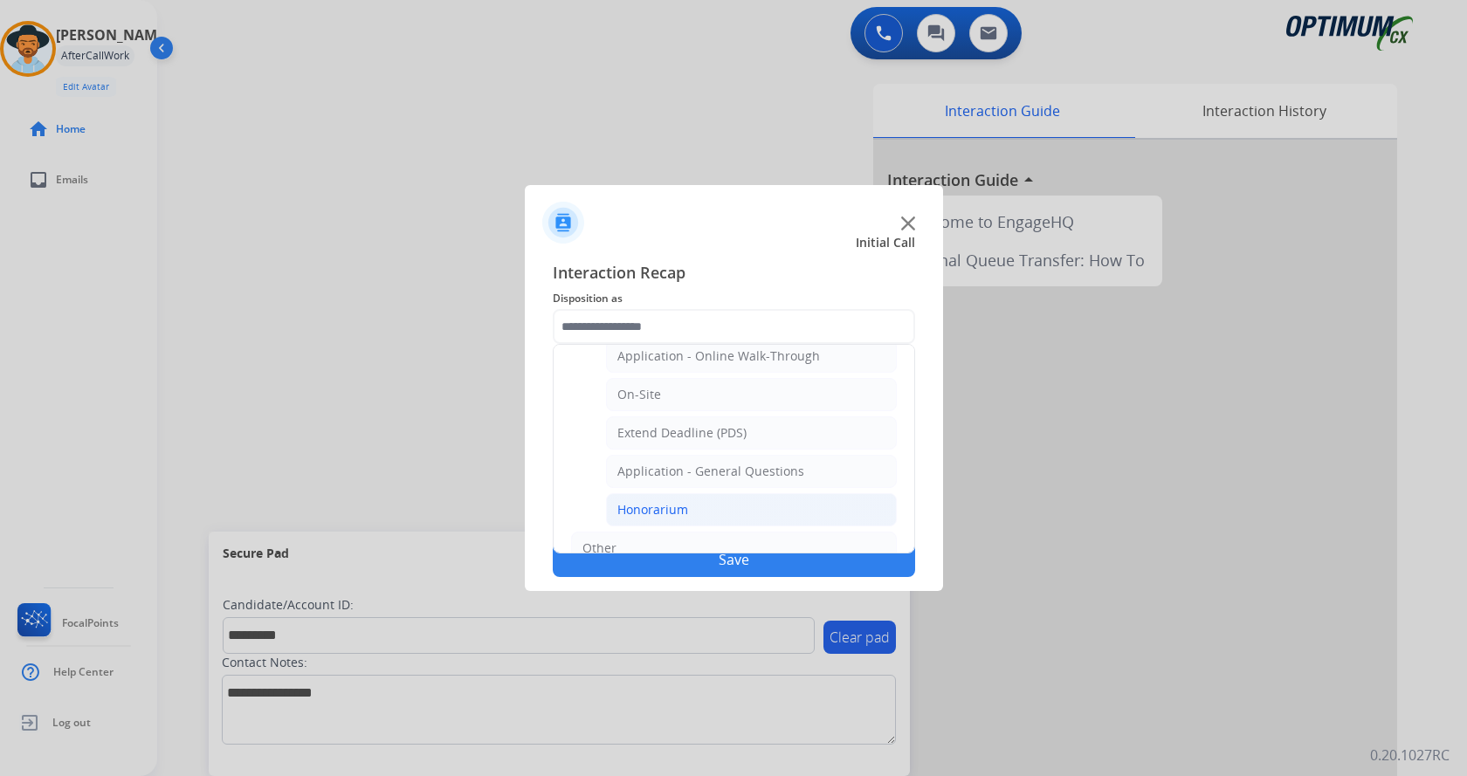
click at [675, 507] on div "Honorarium" at bounding box center [652, 509] width 71 height 17
type input "**********"
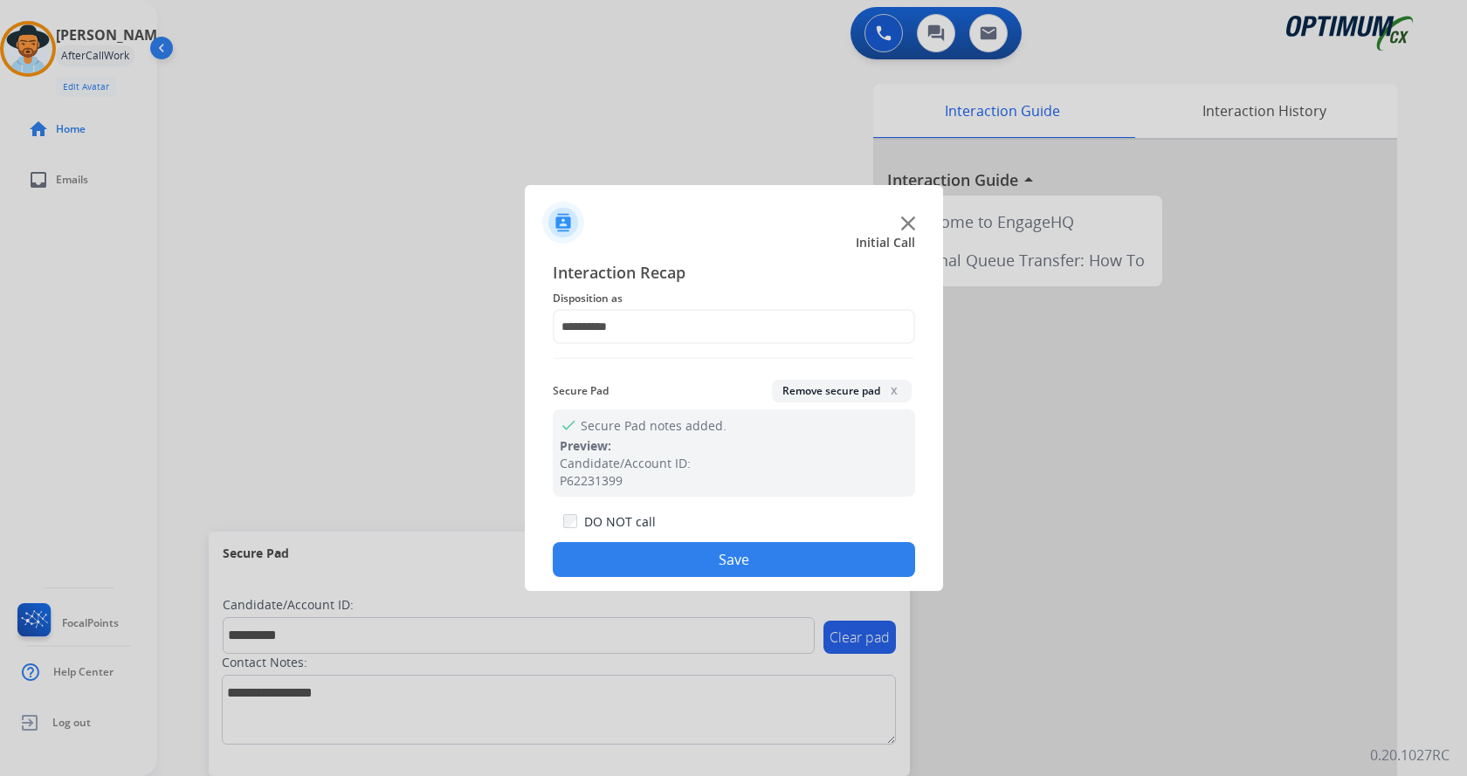
click at [647, 542] on div "DO NOT call Save" at bounding box center [734, 544] width 362 height 66
click at [428, 247] on div at bounding box center [733, 388] width 1467 height 776
click at [630, 564] on button "Save" at bounding box center [734, 559] width 362 height 35
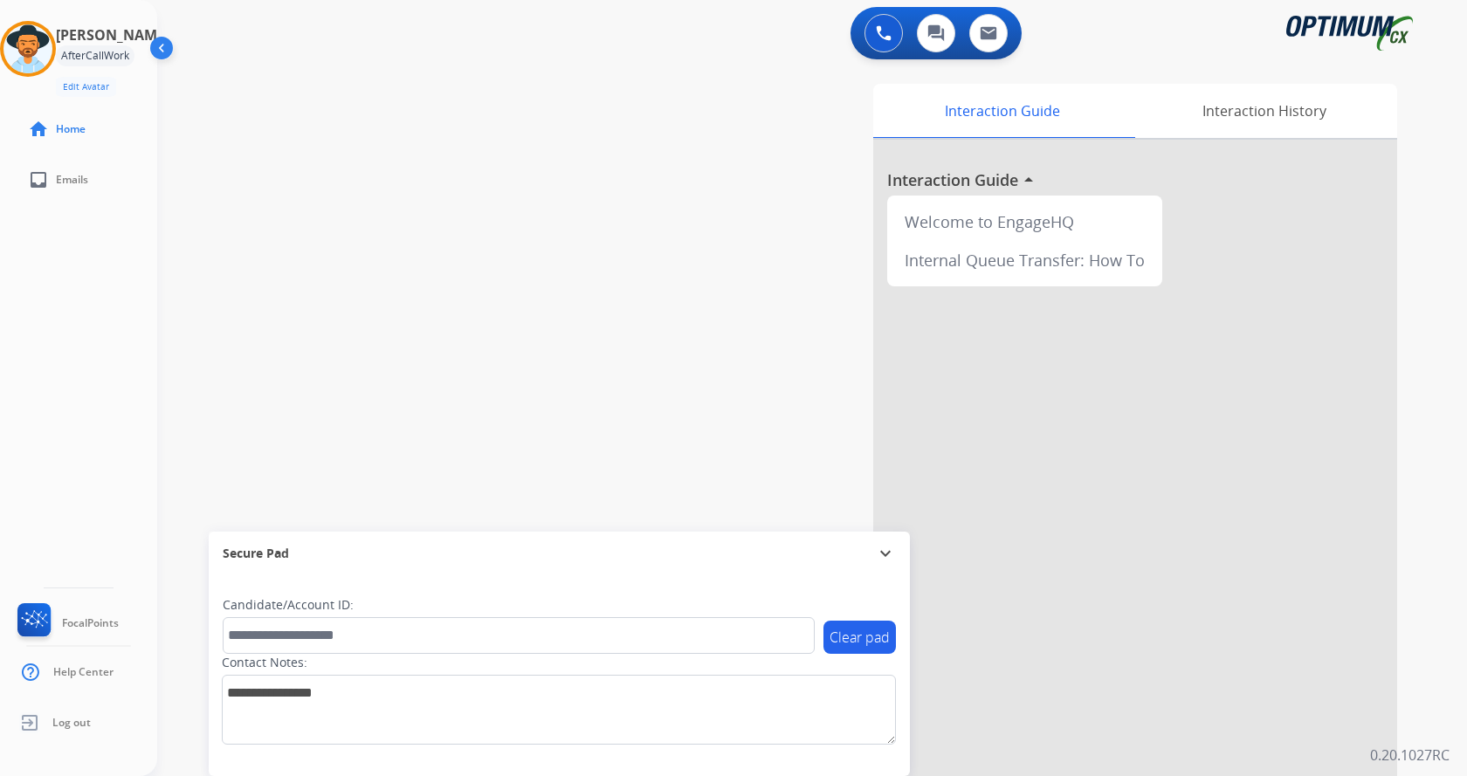
drag, startPoint x: 444, startPoint y: 301, endPoint x: 444, endPoint y: 279, distance: 21.8
click at [444, 279] on div "swap_horiz Break voice bridge close_fullscreen Connect 3-Way Call merge_type Se…" at bounding box center [791, 427] width 1268 height 728
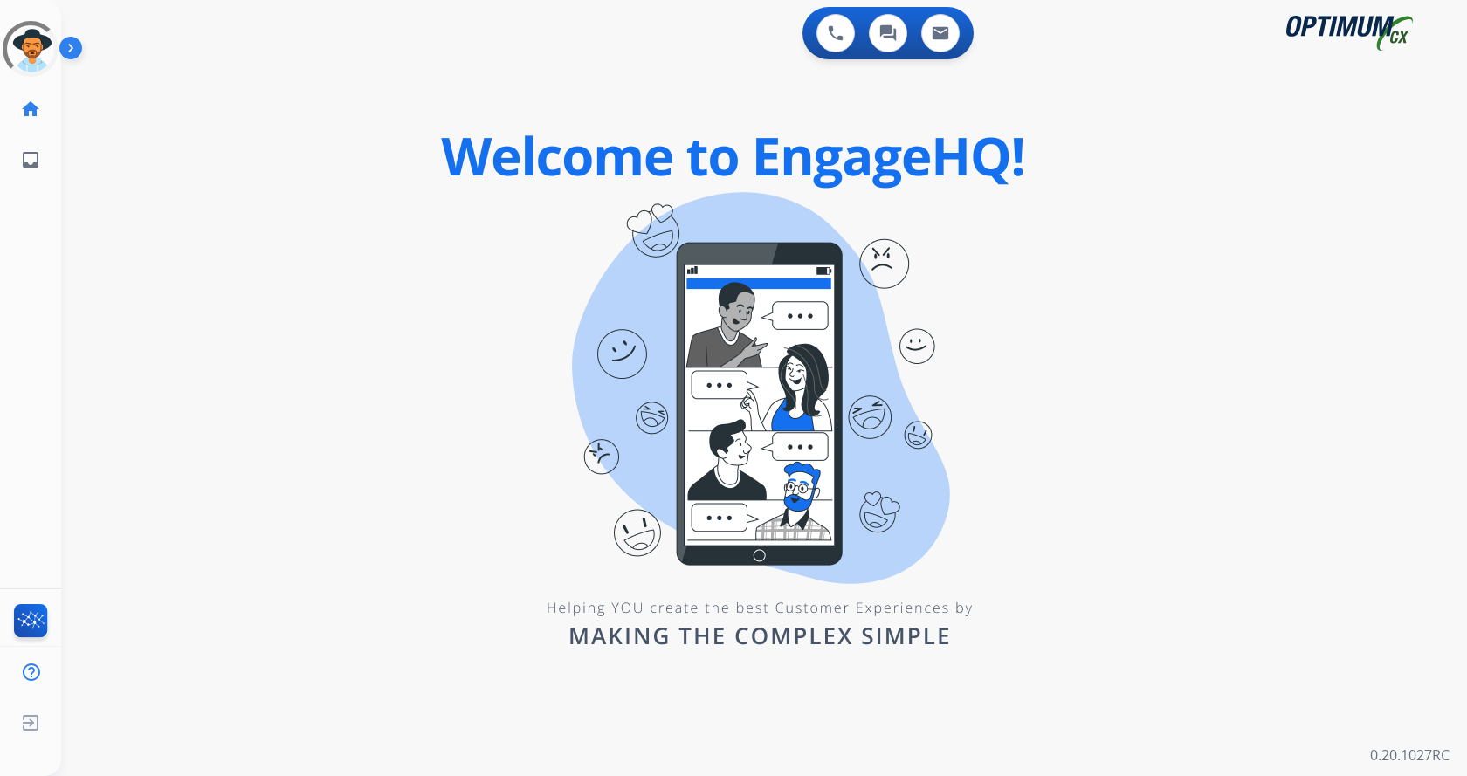
click at [74, 47] on img at bounding box center [74, 51] width 30 height 33
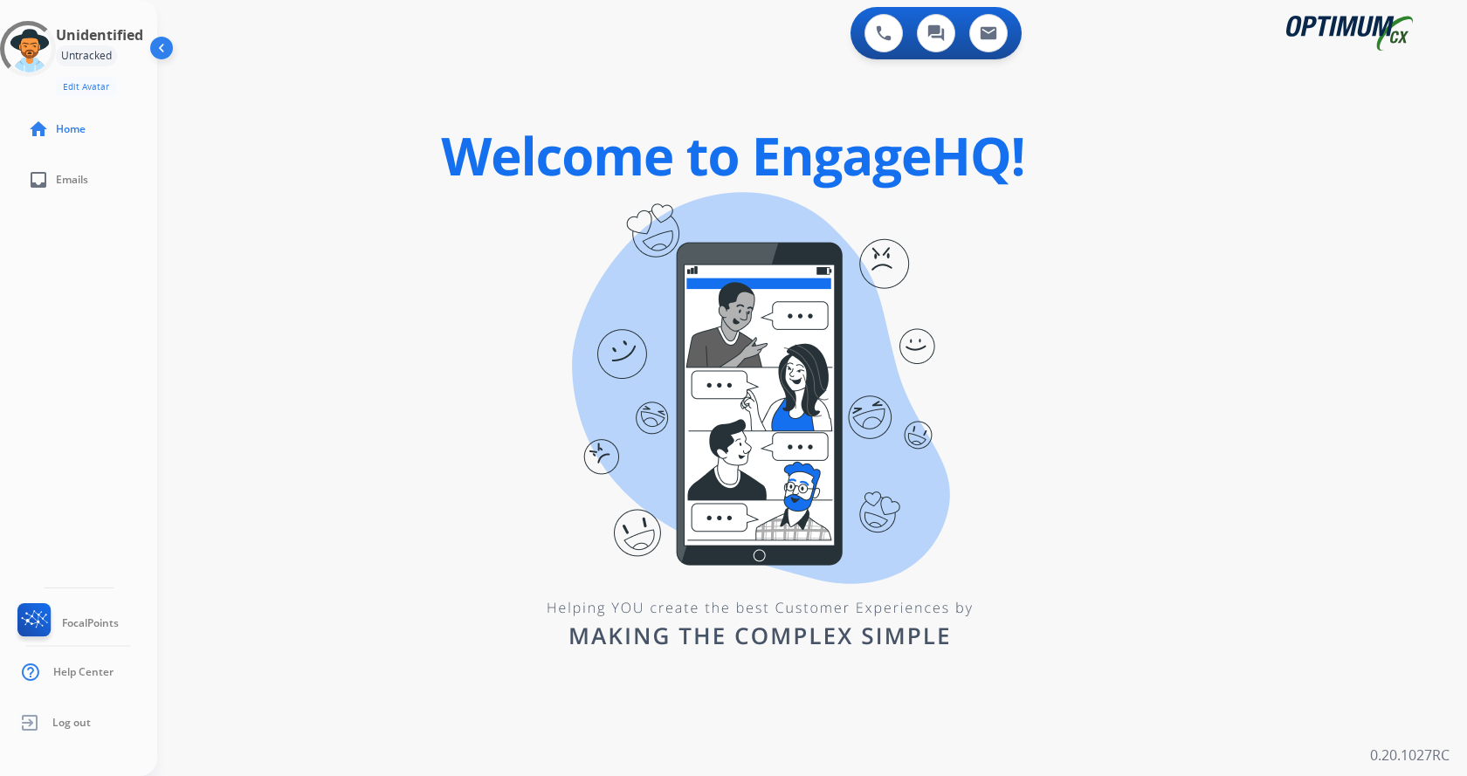
click at [660, 764] on div "0 Voice Interactions 0 Chat Interactions 0 Email Interactions swap_horiz Break …" at bounding box center [812, 388] width 1310 height 776
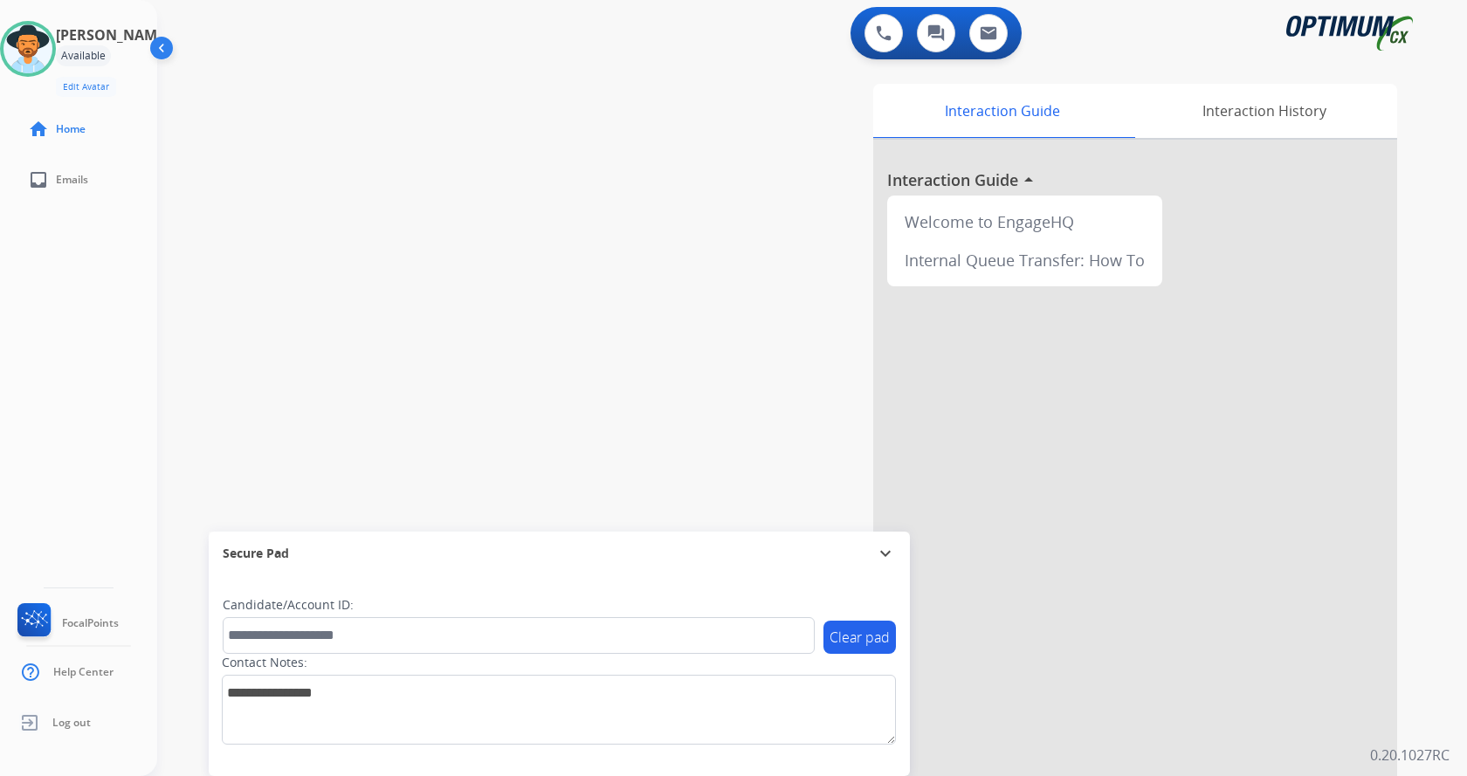
click at [472, 664] on div "Contact Notes:" at bounding box center [559, 699] width 674 height 91
click at [89, 304] on div "Andy Available Edit Avatar Agent: Andy Routing Profile: Gen_Bilingual home Home…" at bounding box center [78, 388] width 157 height 776
